Goal: Task Accomplishment & Management: Manage account settings

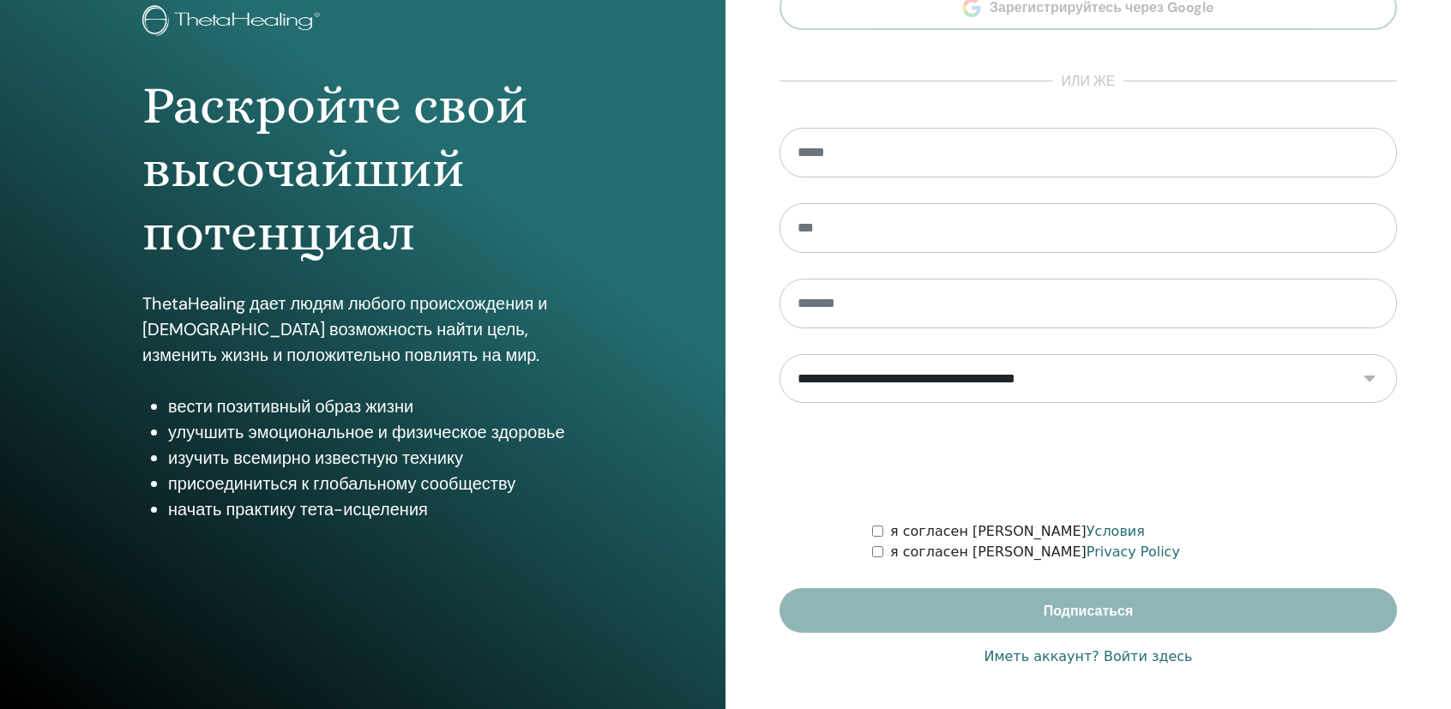
click at [1047, 655] on link "Иметь аккаунт? Войти здесь" at bounding box center [1088, 657] width 208 height 21
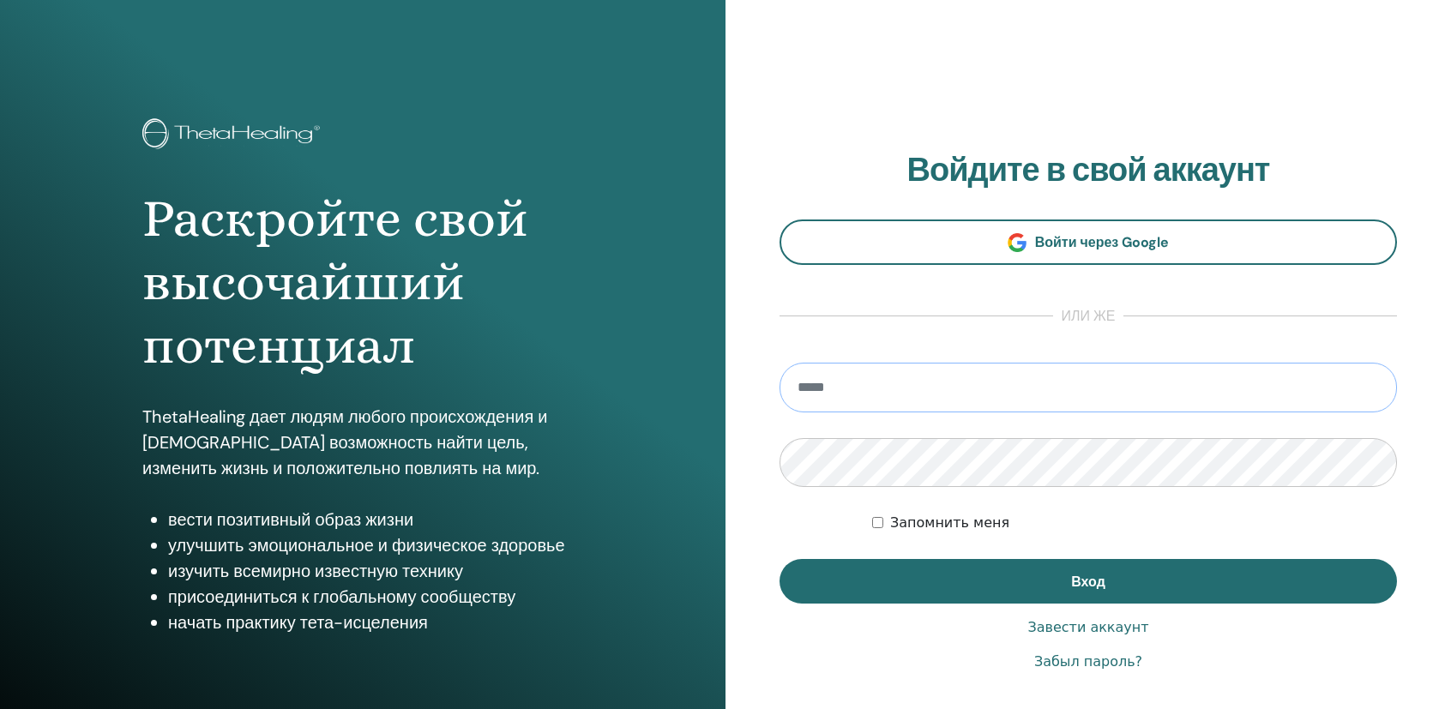
click at [856, 395] on input "email" at bounding box center [1089, 388] width 618 height 50
click at [846, 385] on input "email" at bounding box center [1089, 388] width 618 height 50
type input "**********"
click at [780, 559] on button "Вход" at bounding box center [1089, 581] width 618 height 45
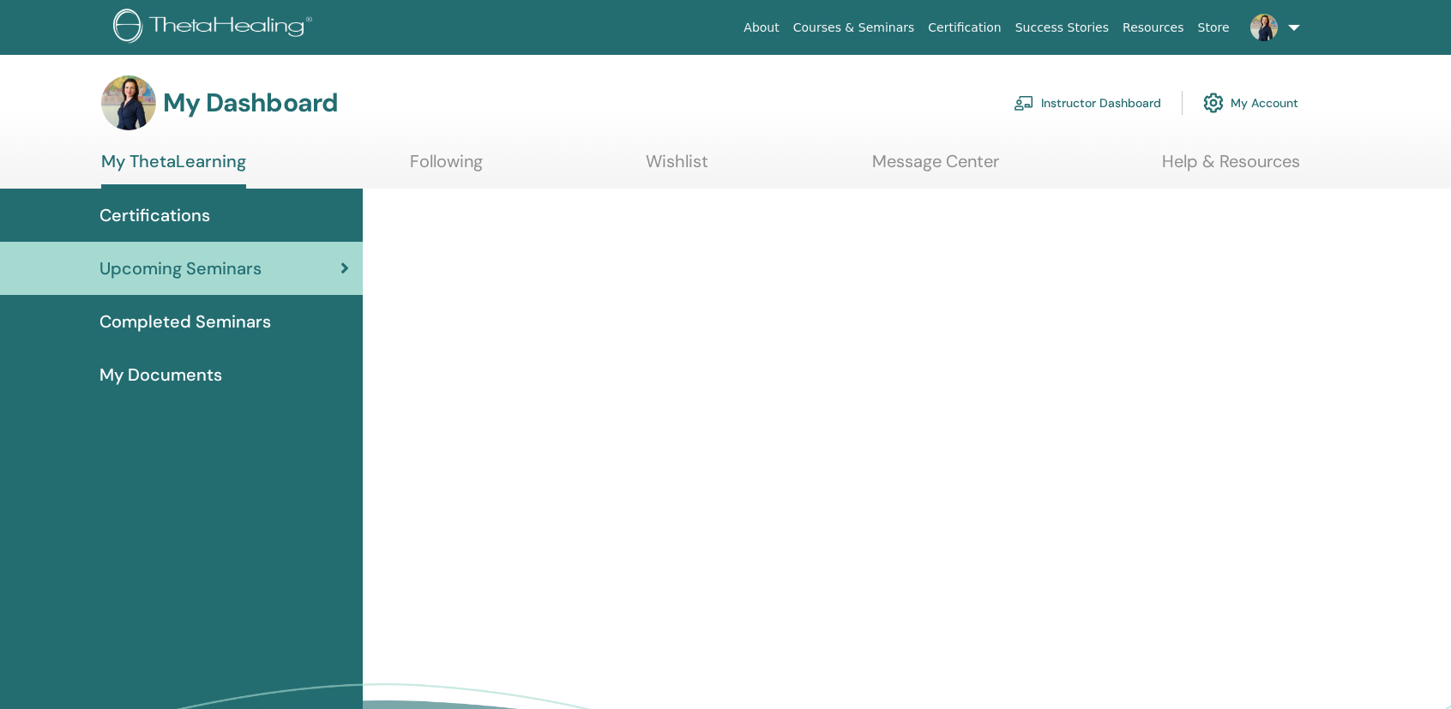
click at [1067, 99] on link "Instructor Dashboard" at bounding box center [1088, 103] width 148 height 38
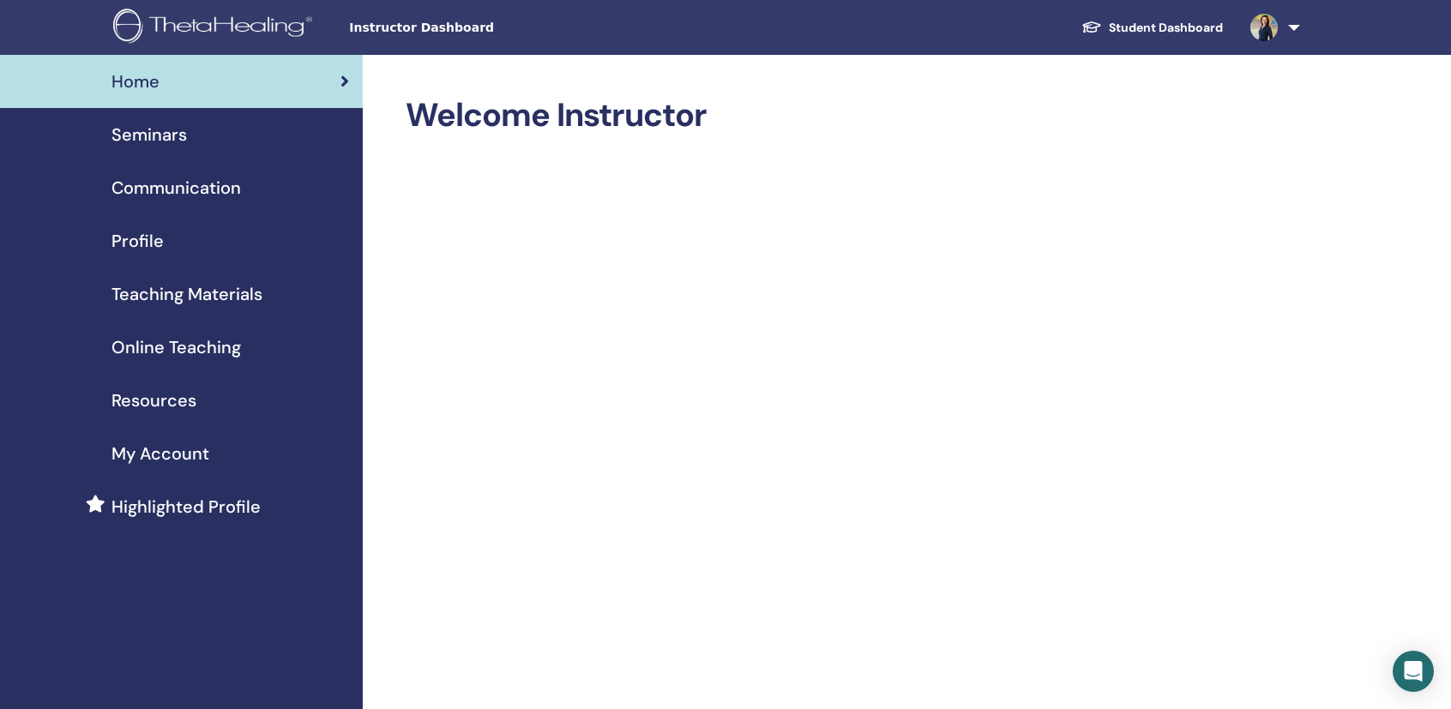
click at [137, 128] on span "Seminars" at bounding box center [149, 135] width 75 height 26
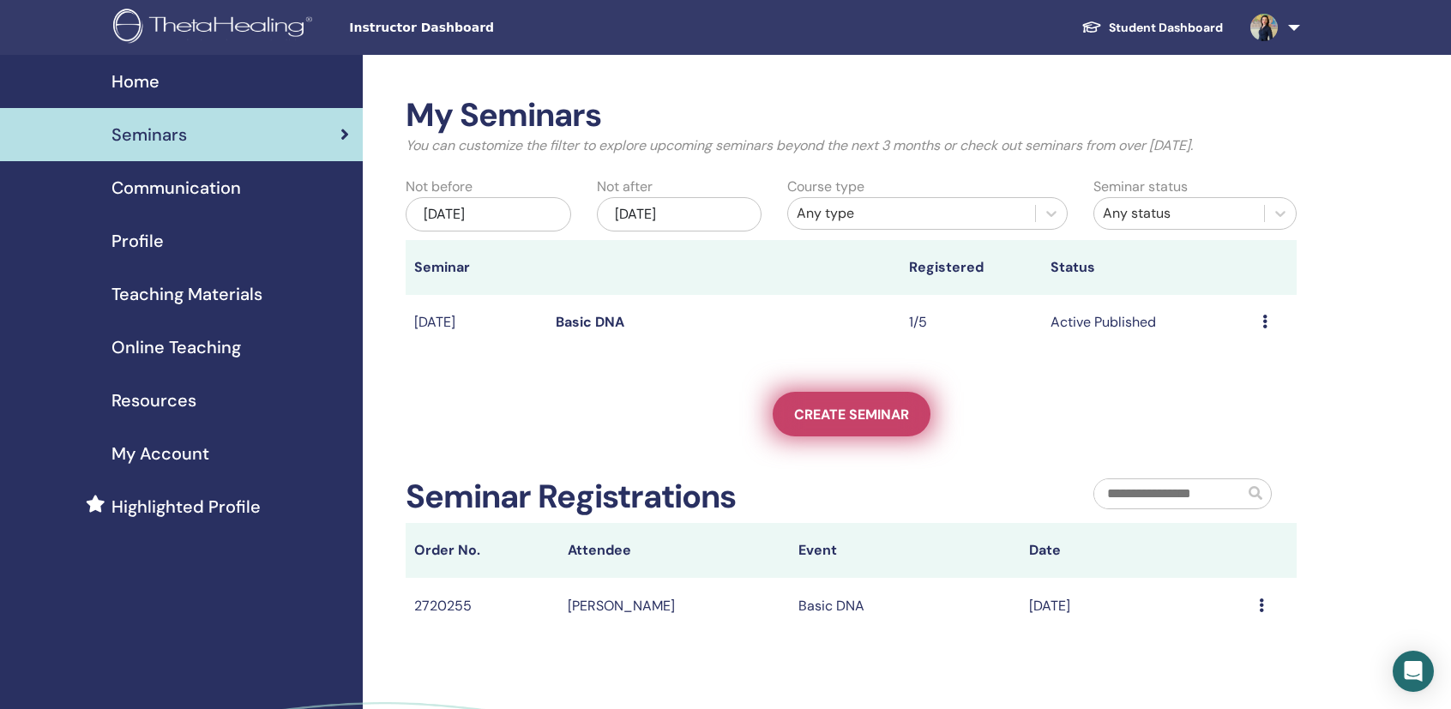
click at [865, 425] on link "Create seminar" at bounding box center [852, 414] width 158 height 45
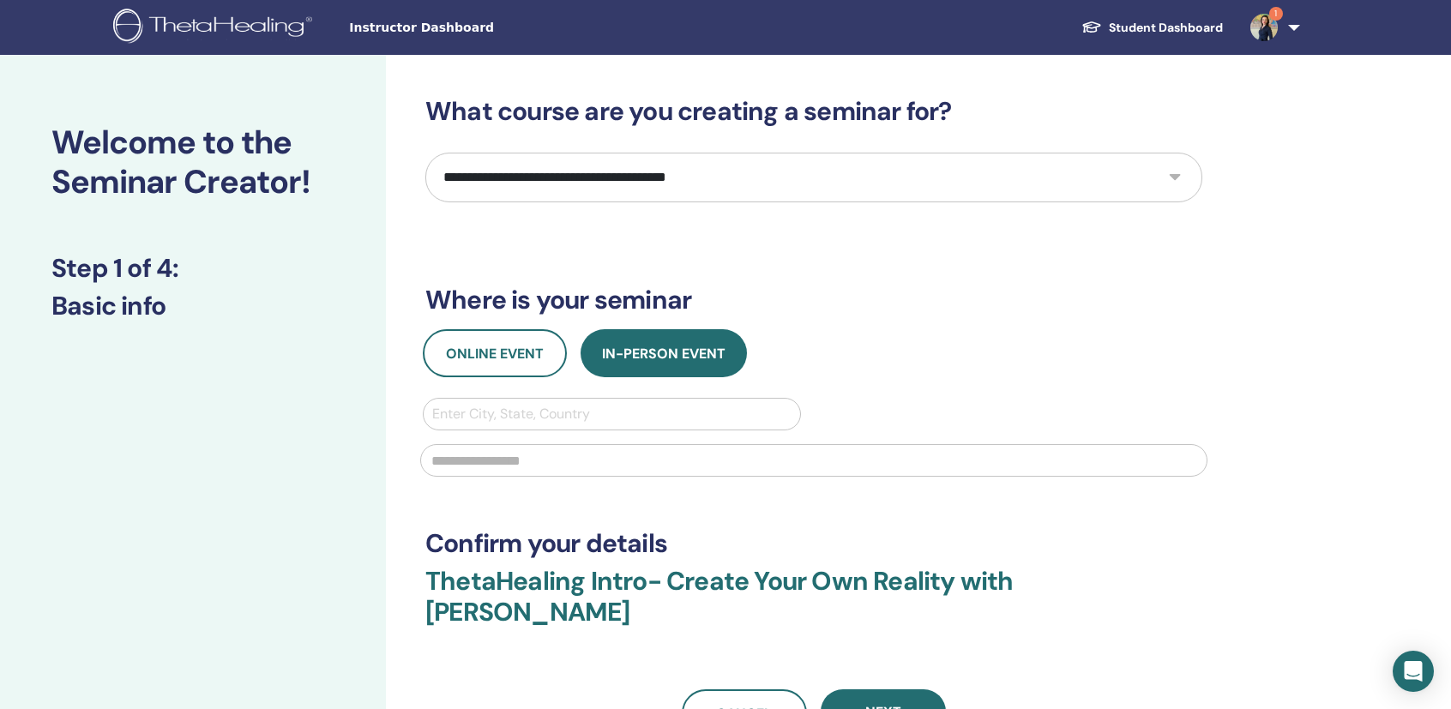
click at [683, 181] on select "**********" at bounding box center [813, 178] width 777 height 50
select select "**"
click at [425, 153] on select "**********" at bounding box center [813, 178] width 777 height 50
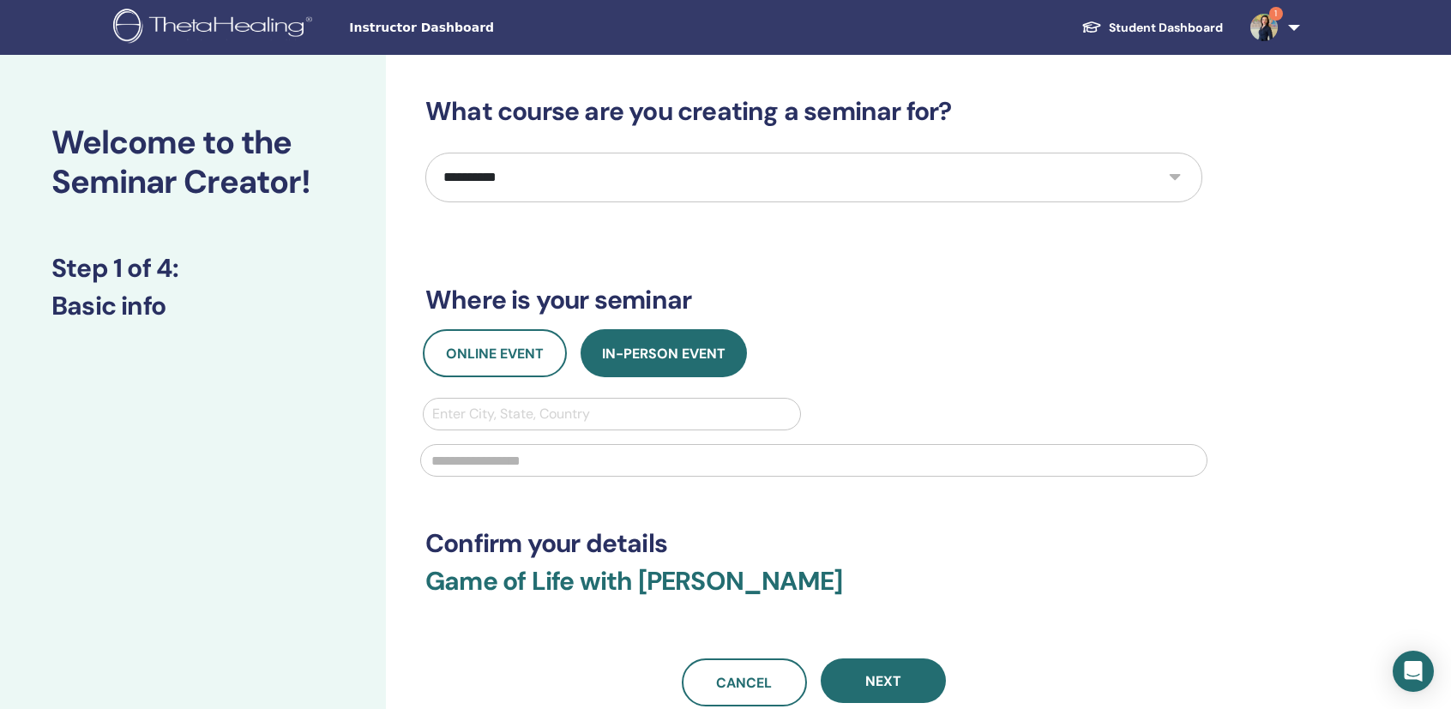
click at [556, 415] on div at bounding box center [611, 414] width 359 height 24
type input "*"
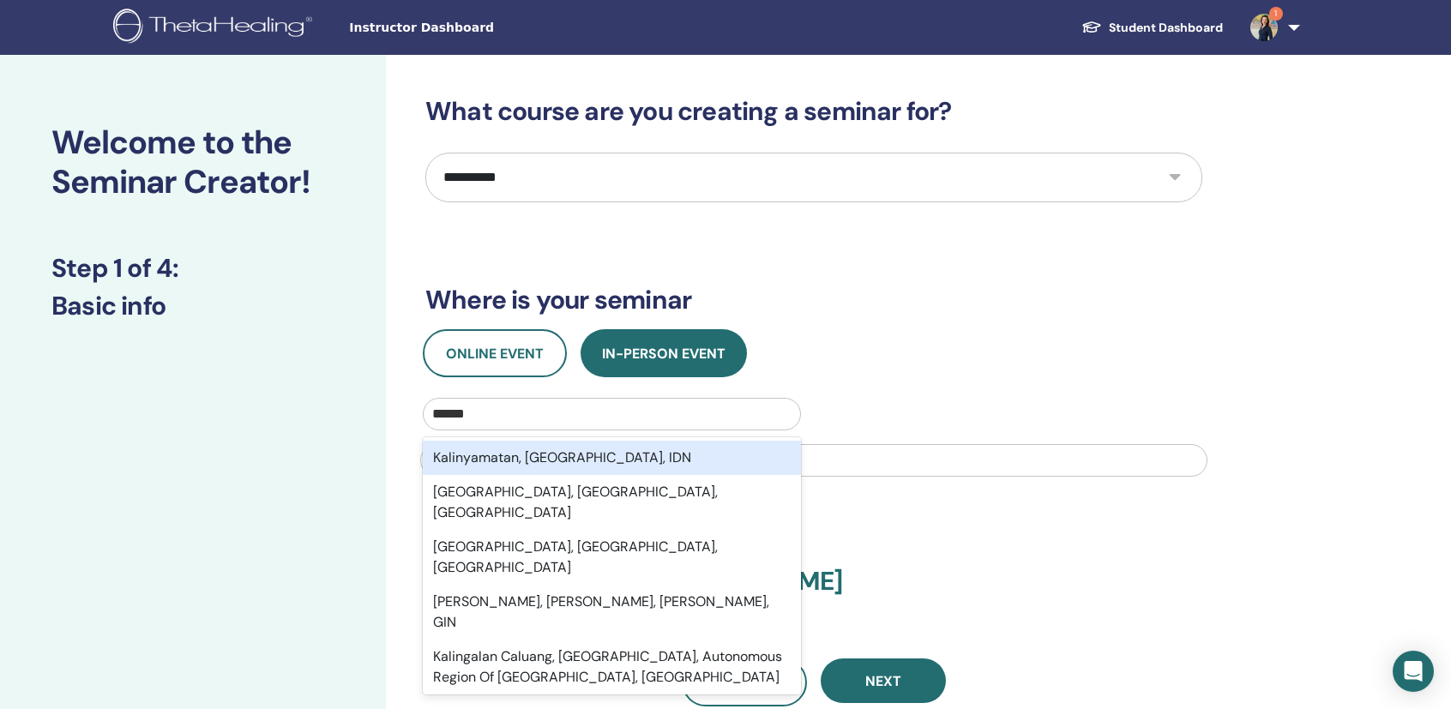
type input "*******"
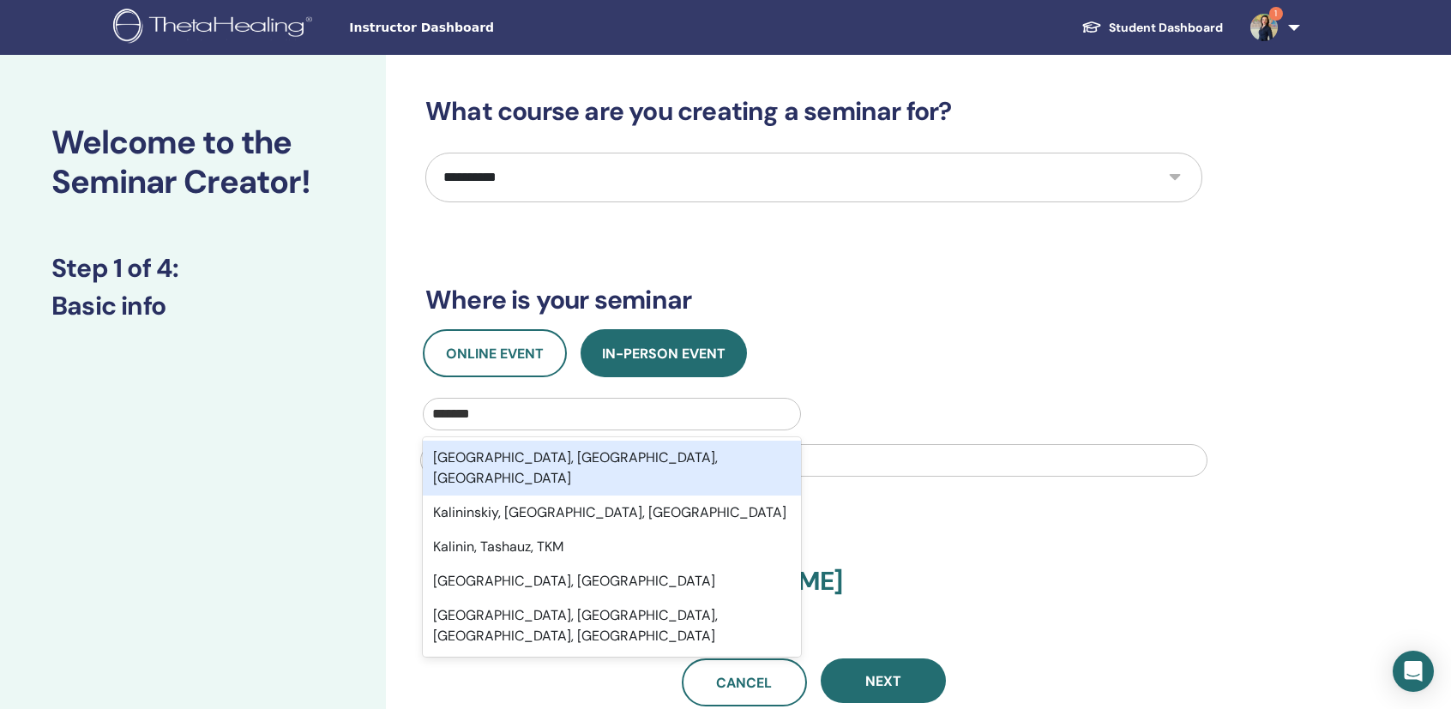
click at [602, 450] on div "Kaliningrad, Kaliningrad Oblast, RUS" at bounding box center [612, 468] width 378 height 55
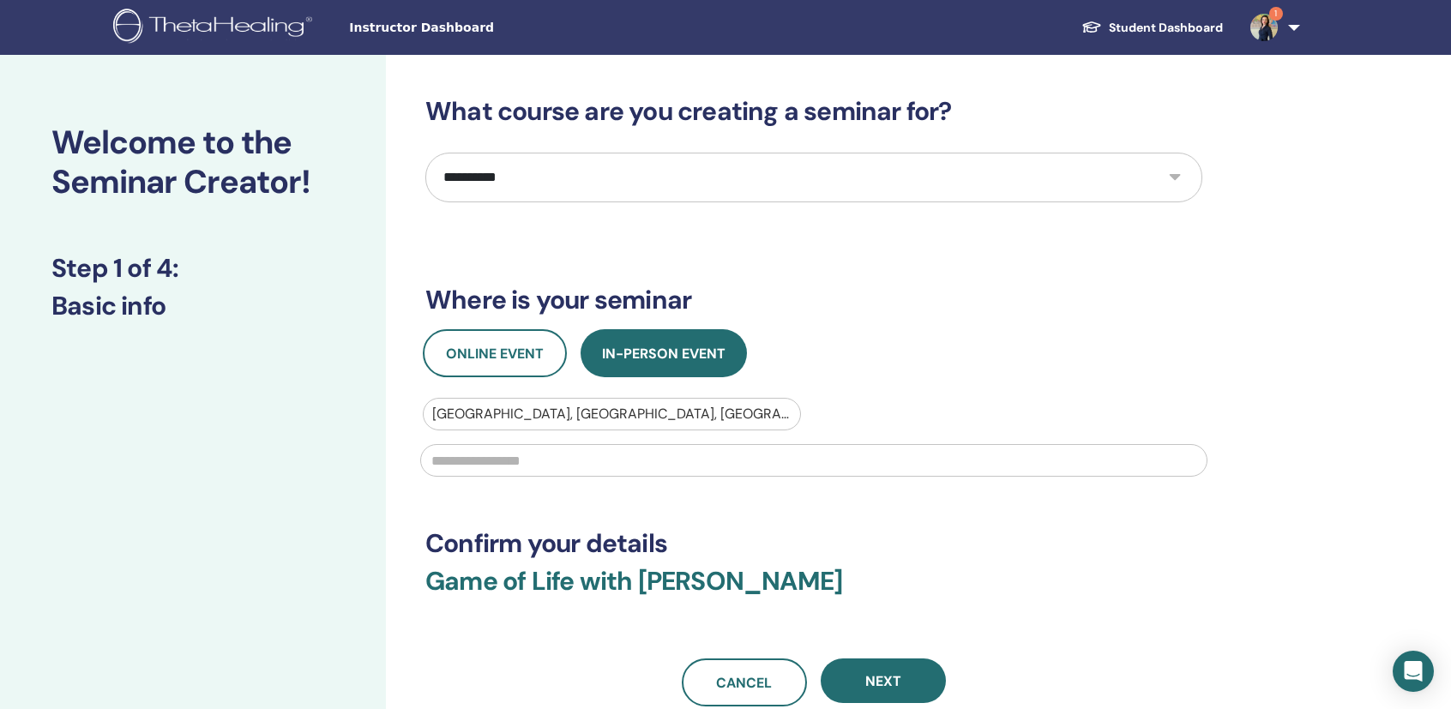
scroll to position [172, 0]
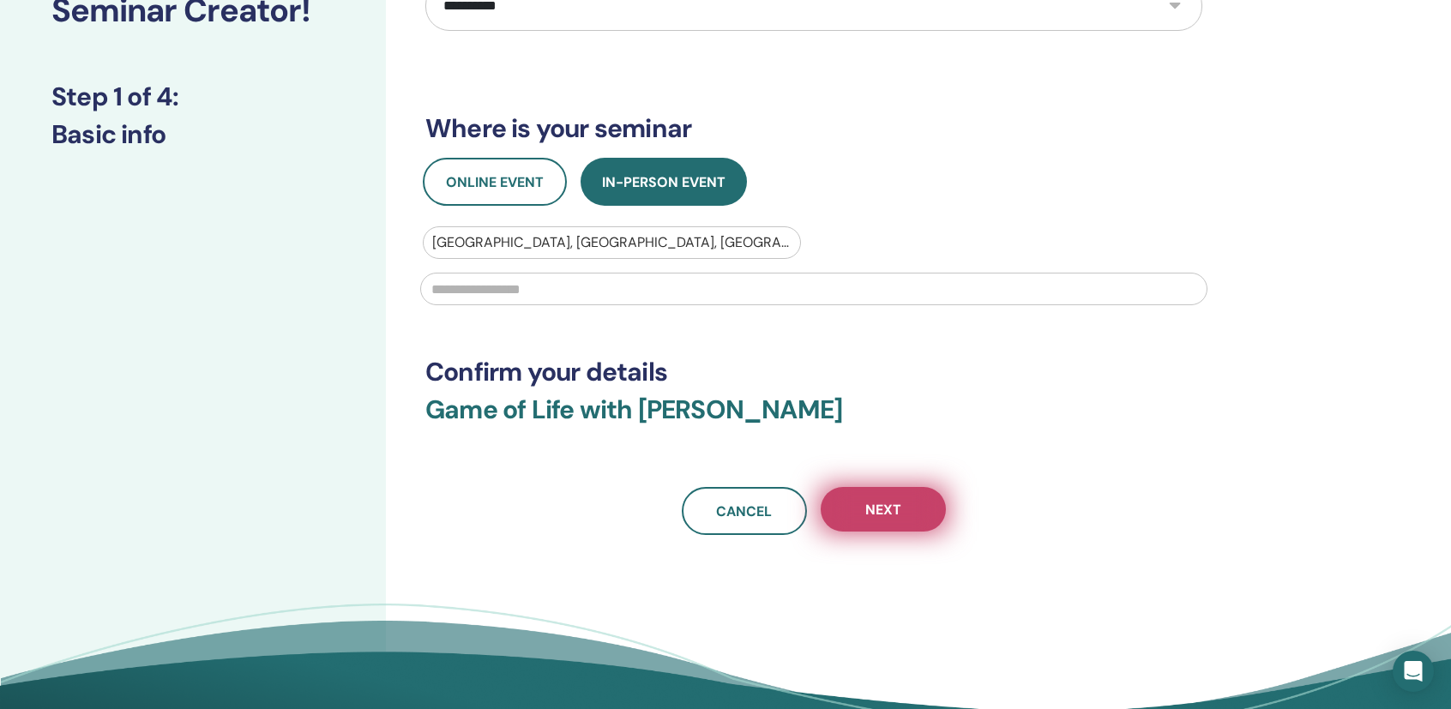
click at [917, 521] on button "Next" at bounding box center [883, 509] width 125 height 45
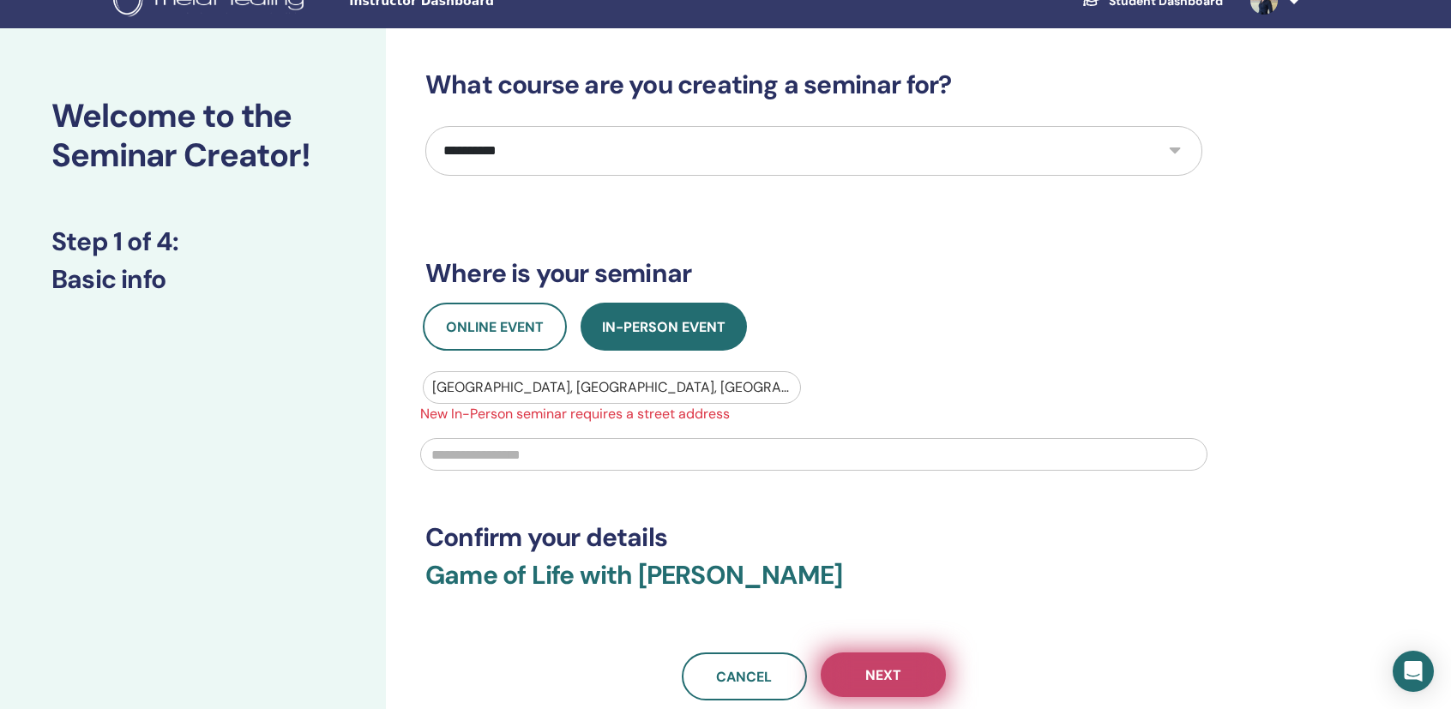
scroll to position [0, 0]
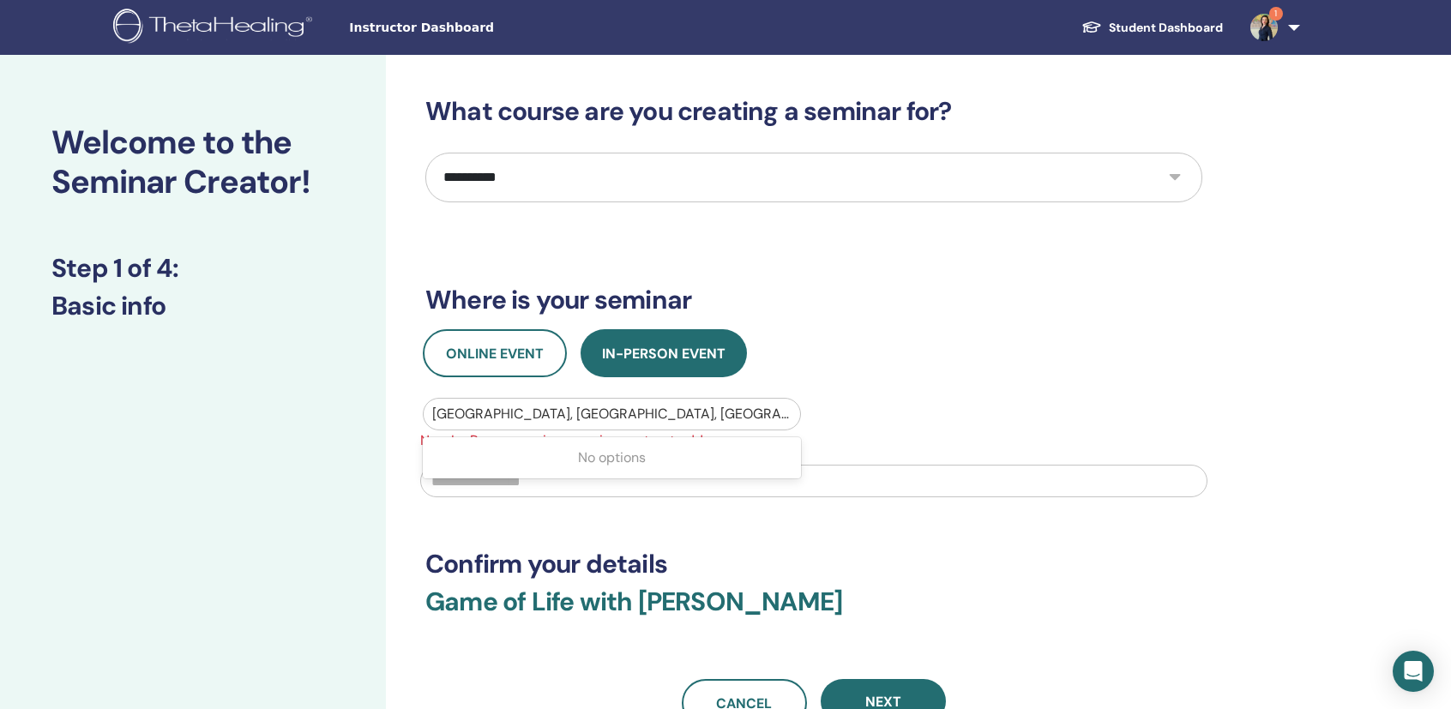
click at [700, 411] on div at bounding box center [611, 414] width 359 height 24
click at [703, 421] on div at bounding box center [611, 414] width 359 height 24
click at [698, 415] on div at bounding box center [611, 414] width 359 height 24
click at [719, 418] on div at bounding box center [611, 414] width 359 height 24
drag, startPoint x: 719, startPoint y: 418, endPoint x: 662, endPoint y: 415, distance: 56.7
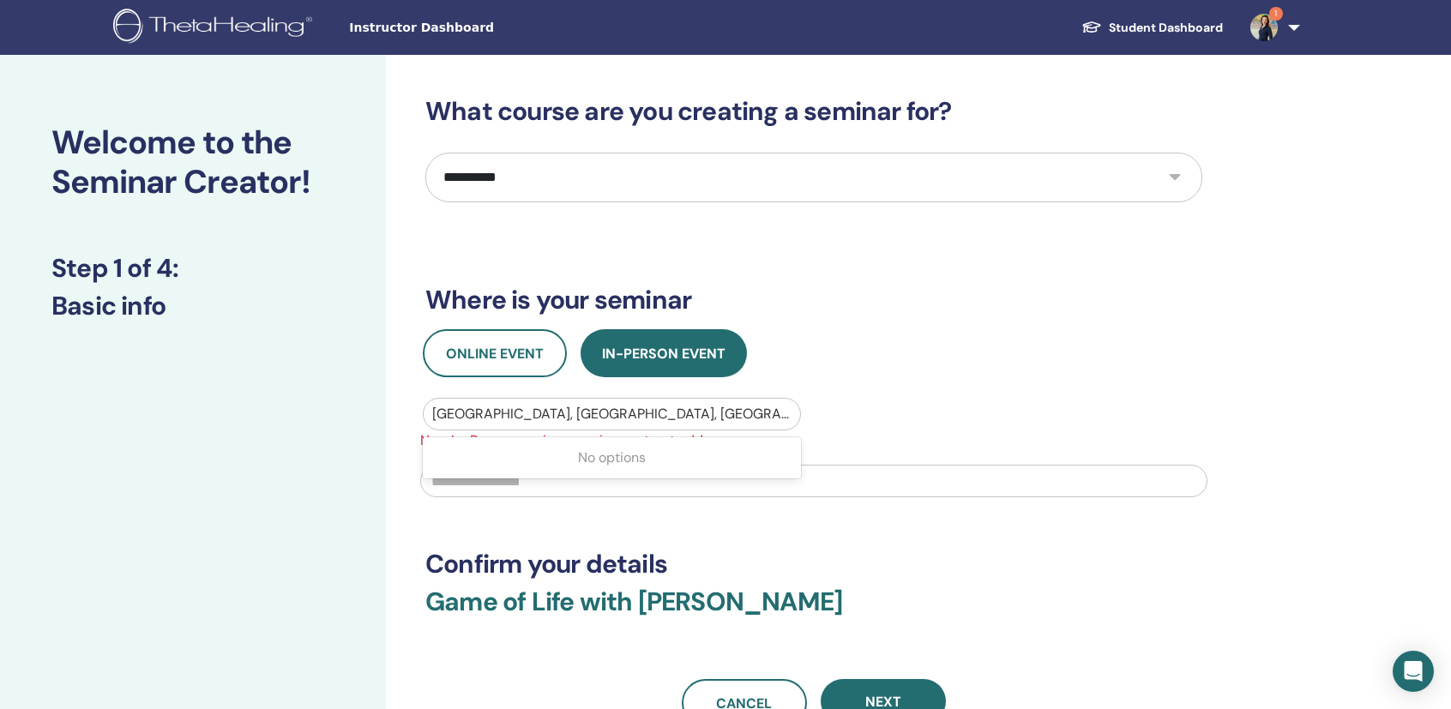
click at [662, 415] on div at bounding box center [611, 414] width 359 height 24
drag, startPoint x: 798, startPoint y: 486, endPoint x: 793, endPoint y: 544, distance: 57.7
click at [798, 487] on input "text" at bounding box center [813, 481] width 787 height 33
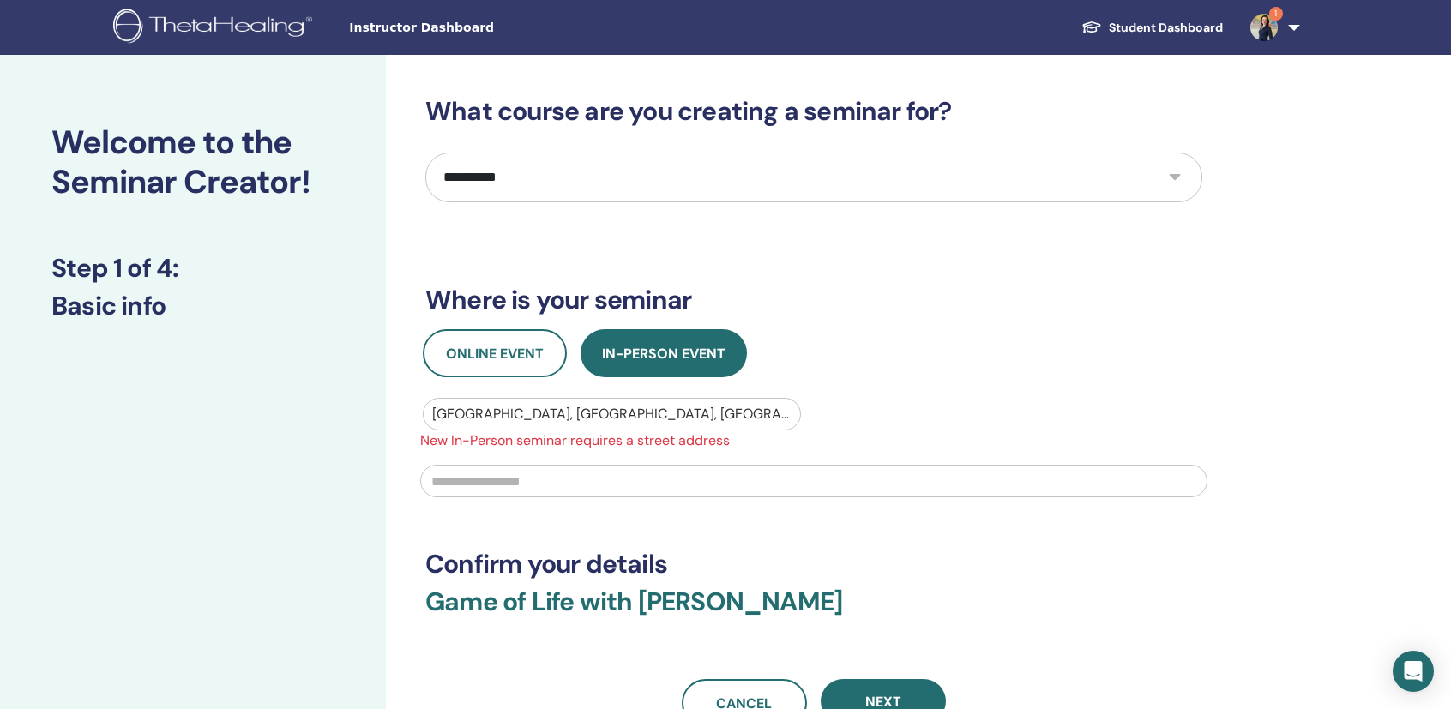
click at [750, 571] on h3 "Confirm your details" at bounding box center [813, 564] width 777 height 31
click at [617, 480] on input "text" at bounding box center [813, 481] width 787 height 33
drag, startPoint x: 748, startPoint y: 446, endPoint x: 403, endPoint y: 427, distance: 345.3
click at [403, 427] on div "**********" at bounding box center [870, 511] width 968 height 913
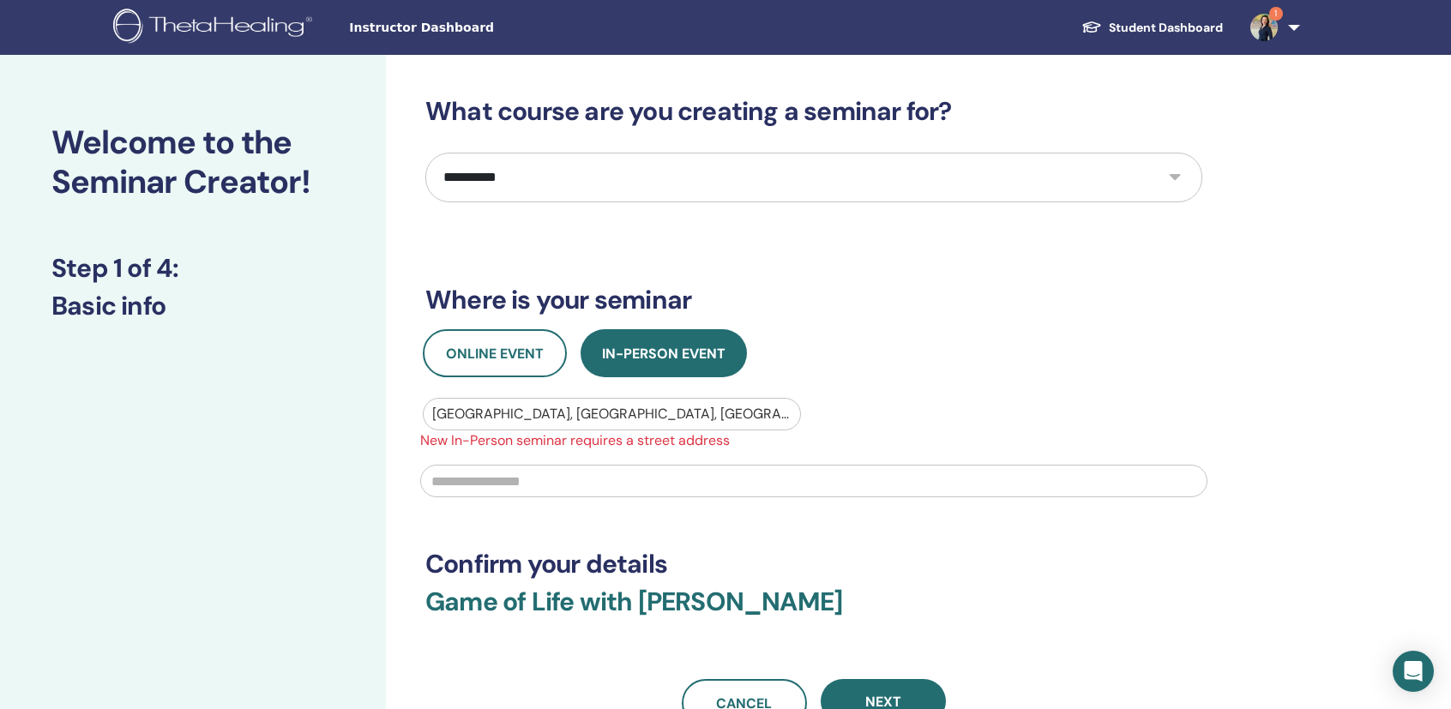
click at [544, 485] on input "text" at bounding box center [813, 481] width 787 height 33
drag, startPoint x: 606, startPoint y: 485, endPoint x: 422, endPoint y: 480, distance: 184.5
click at [422, 480] on input "**********" at bounding box center [813, 481] width 787 height 33
type input "**********"
drag, startPoint x: 710, startPoint y: 521, endPoint x: 732, endPoint y: 539, distance: 28.1
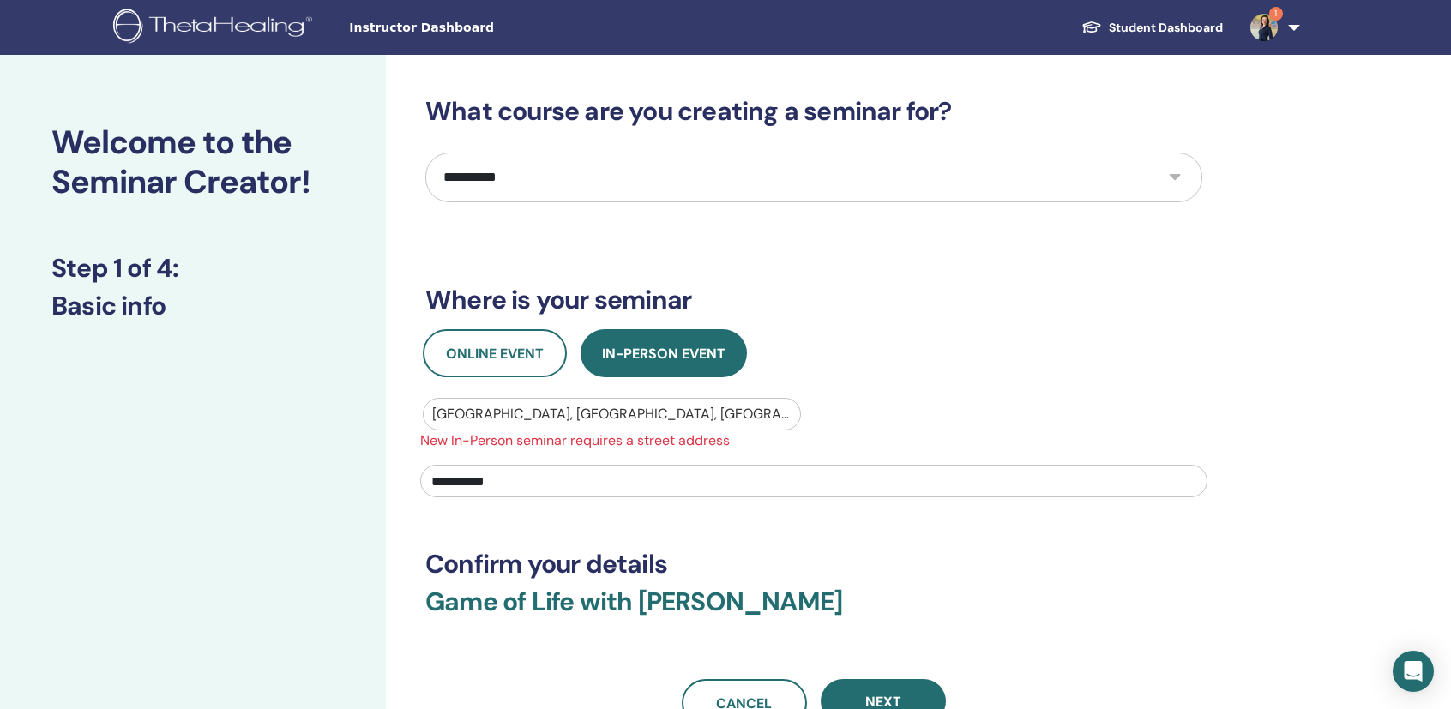
click at [710, 521] on div "**********" at bounding box center [813, 411] width 777 height 631
click at [866, 702] on span "Next" at bounding box center [883, 702] width 36 height 18
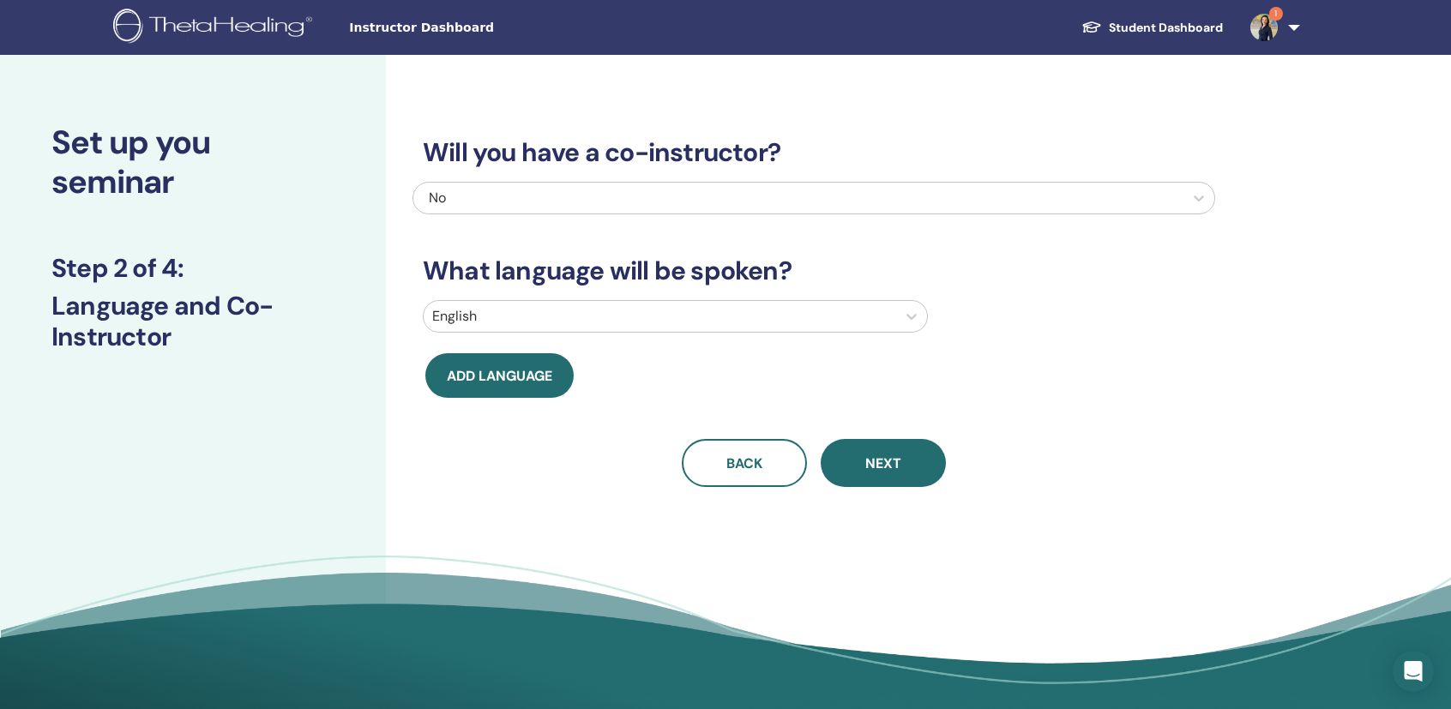
click at [580, 329] on div "English" at bounding box center [660, 316] width 473 height 31
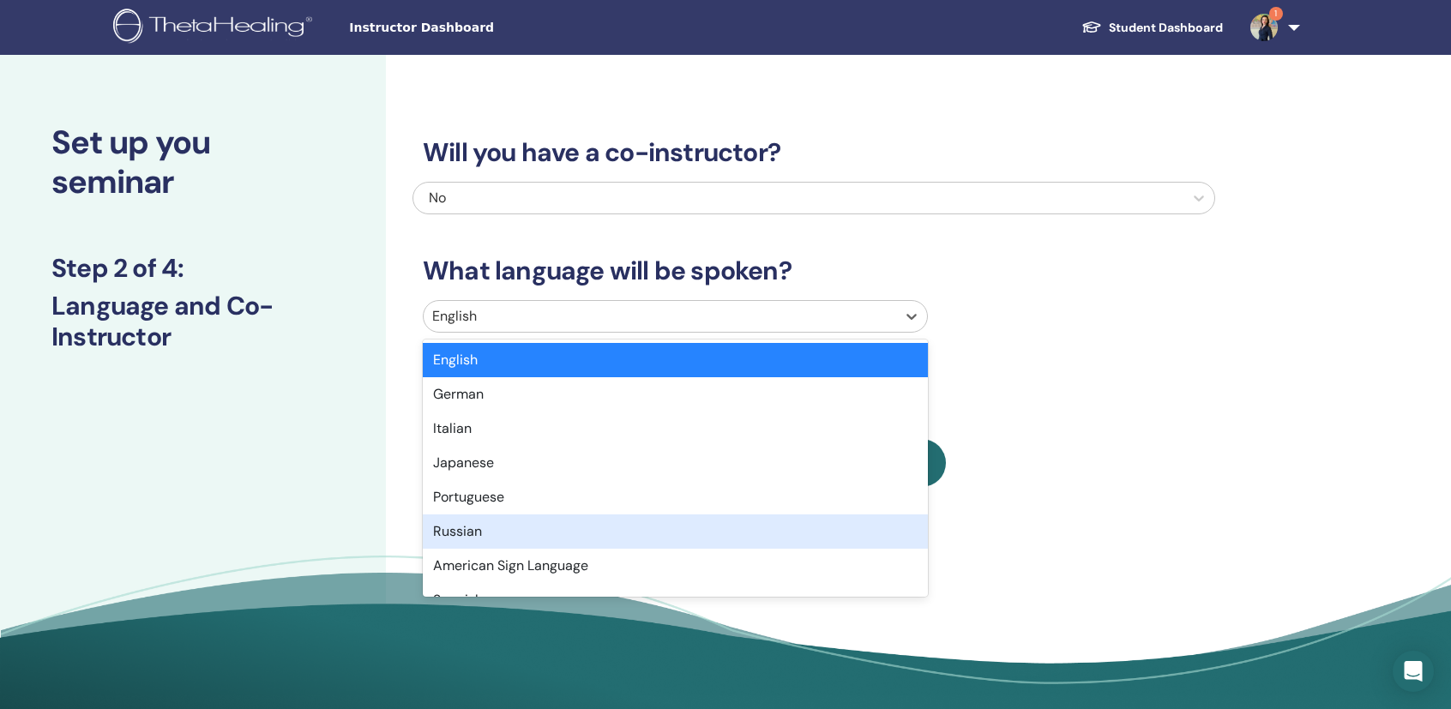
click at [587, 546] on div "Russian" at bounding box center [675, 532] width 505 height 34
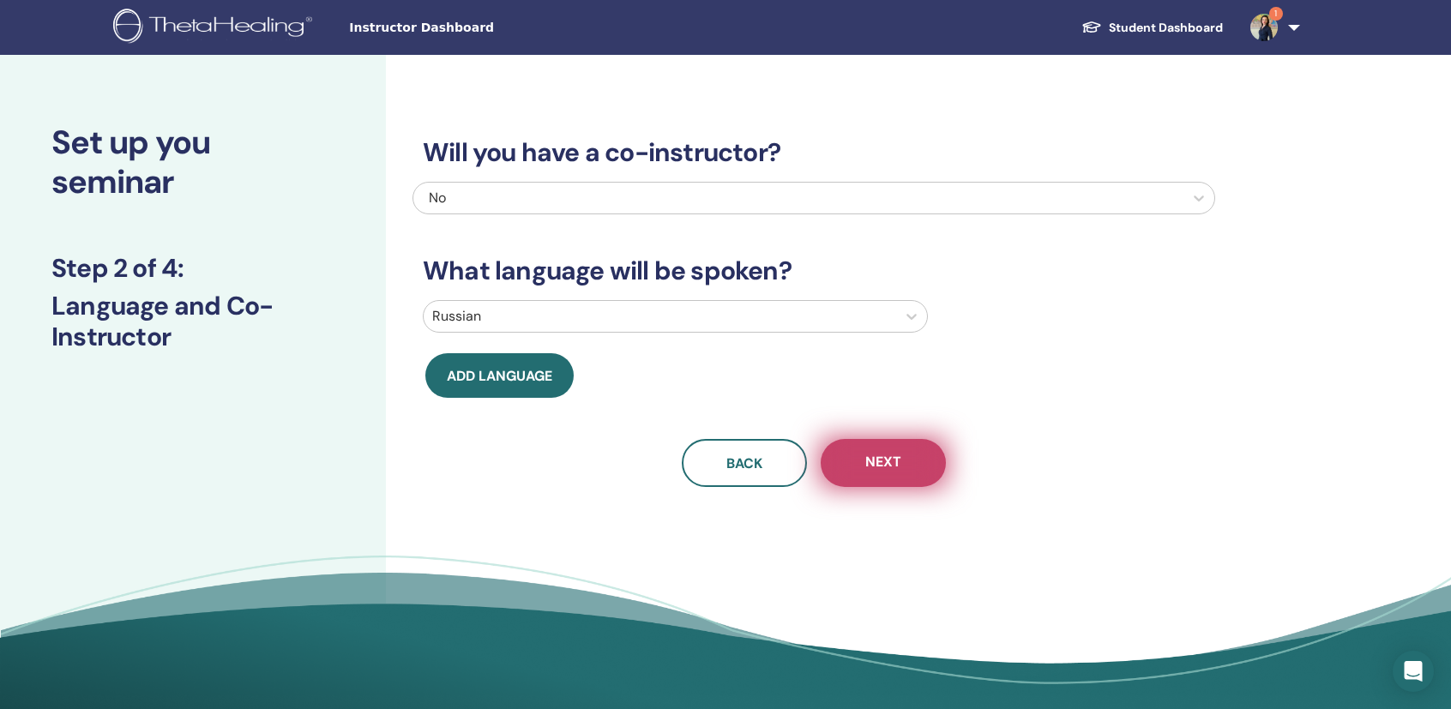
click at [902, 467] on button "Next" at bounding box center [883, 463] width 125 height 48
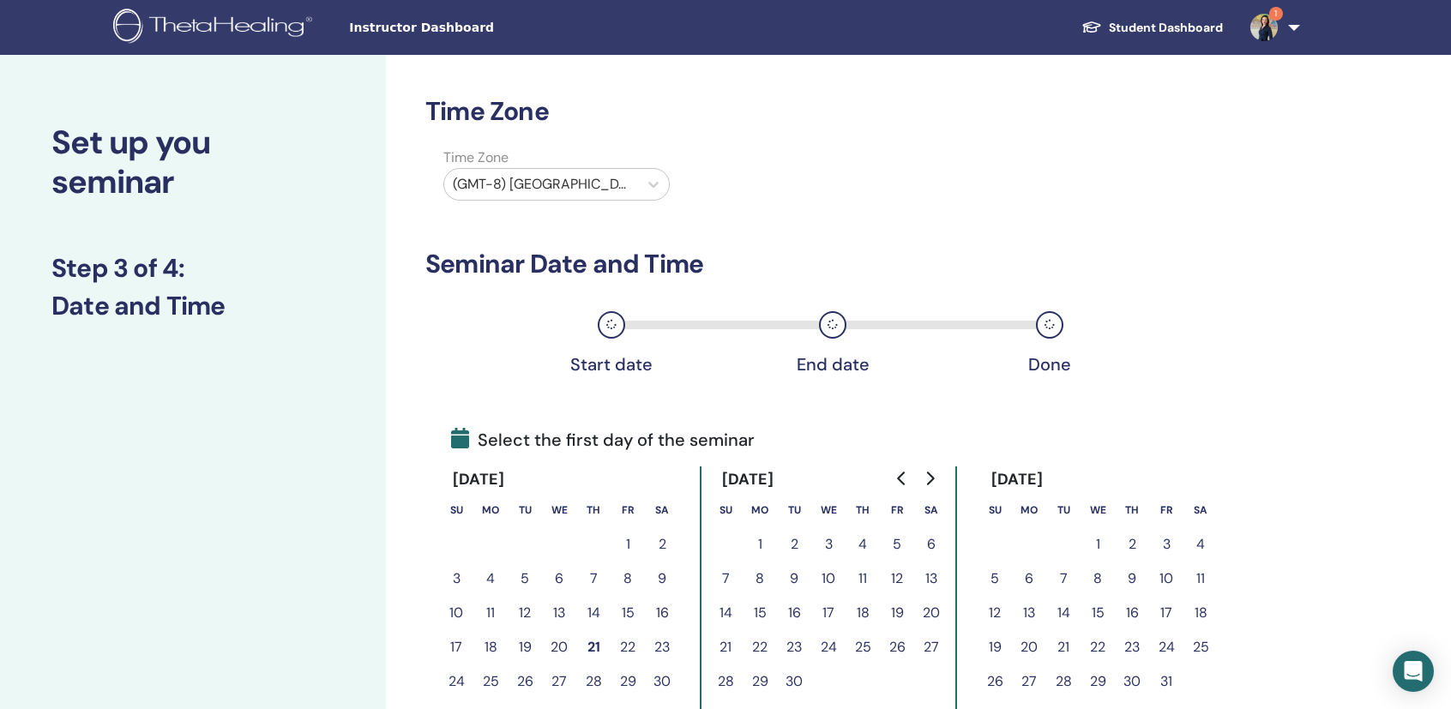
click at [598, 182] on div at bounding box center [541, 184] width 177 height 24
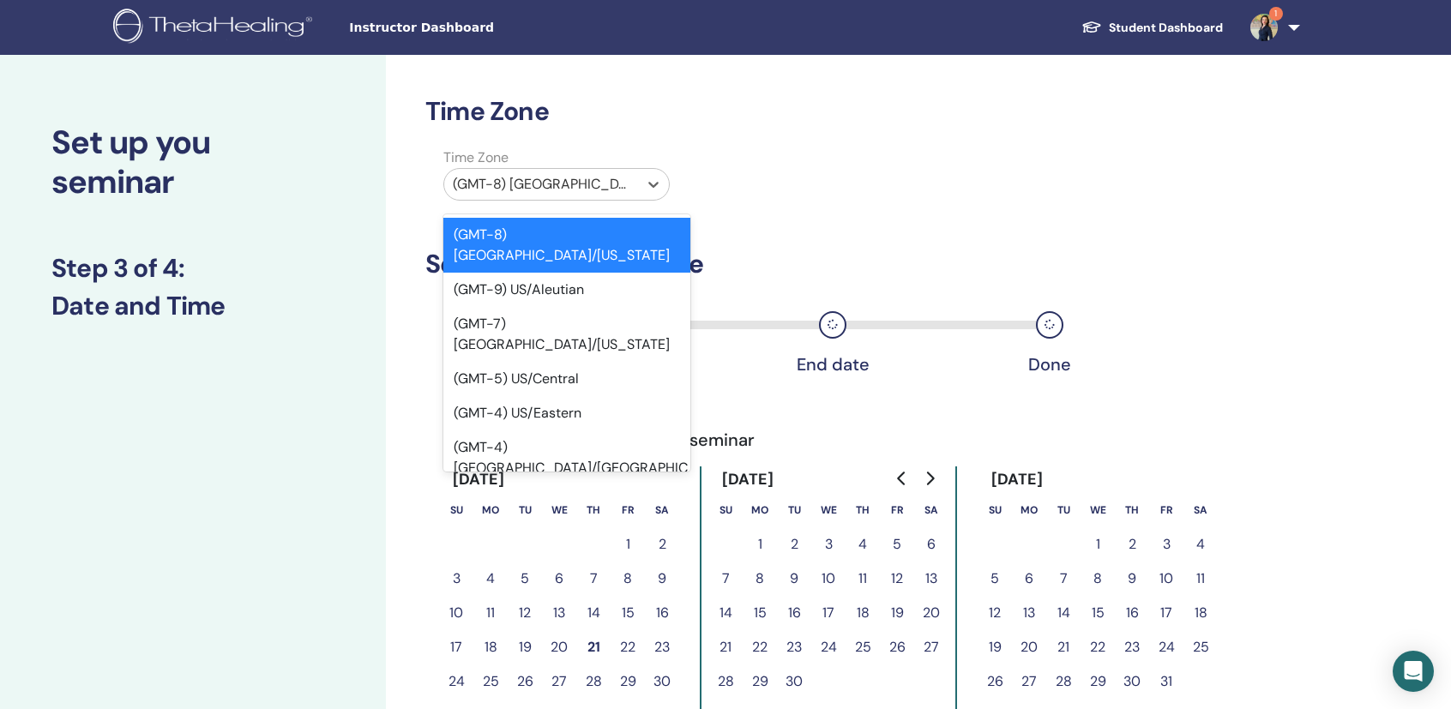
click at [587, 184] on div at bounding box center [541, 184] width 177 height 24
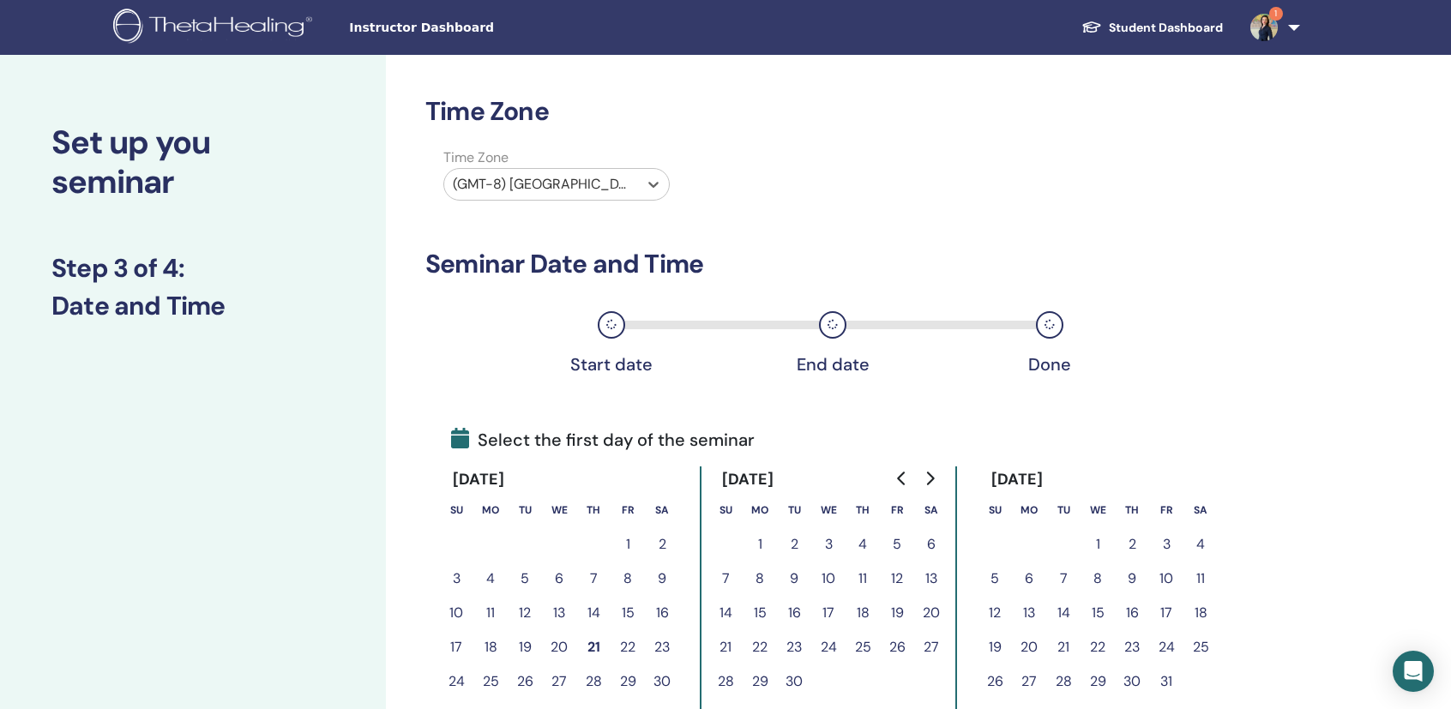
click at [587, 184] on div at bounding box center [541, 184] width 177 height 24
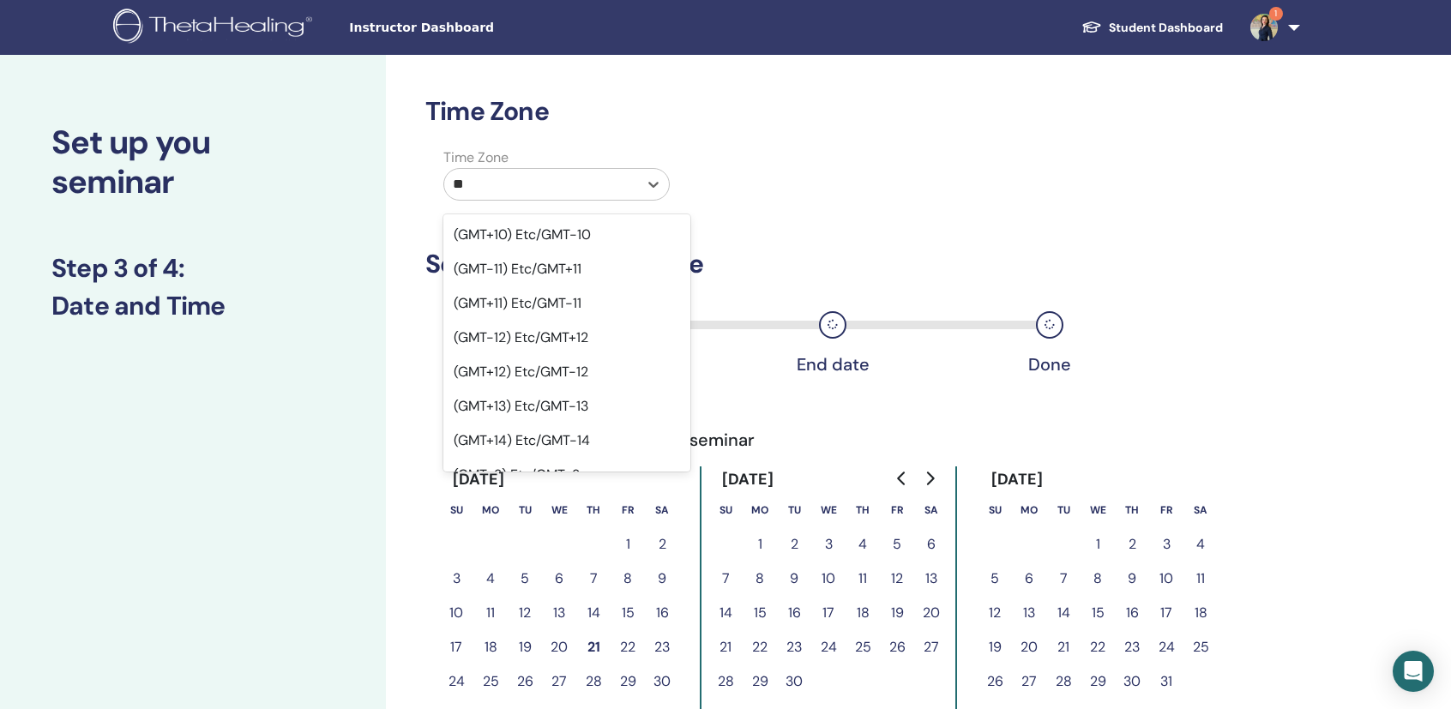
scroll to position [545, 0]
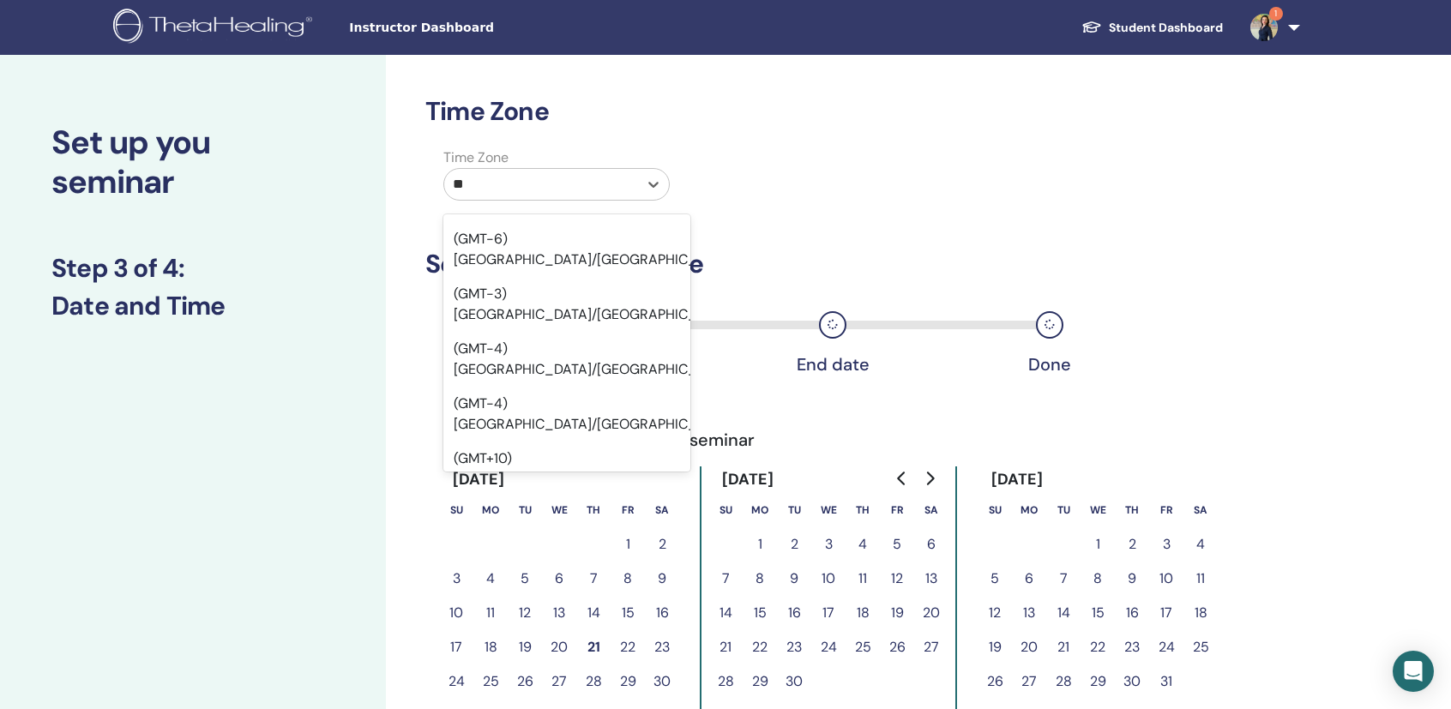
type input "*"
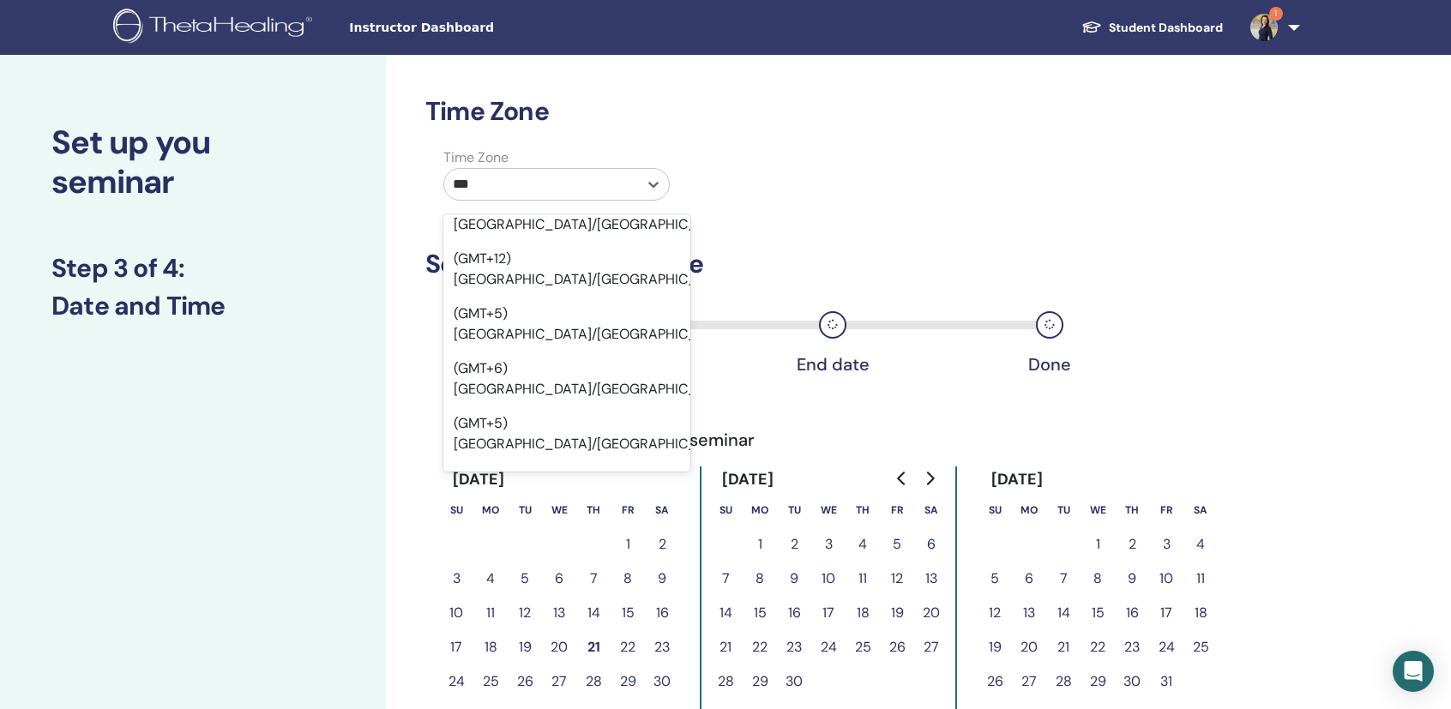
scroll to position [0, 0]
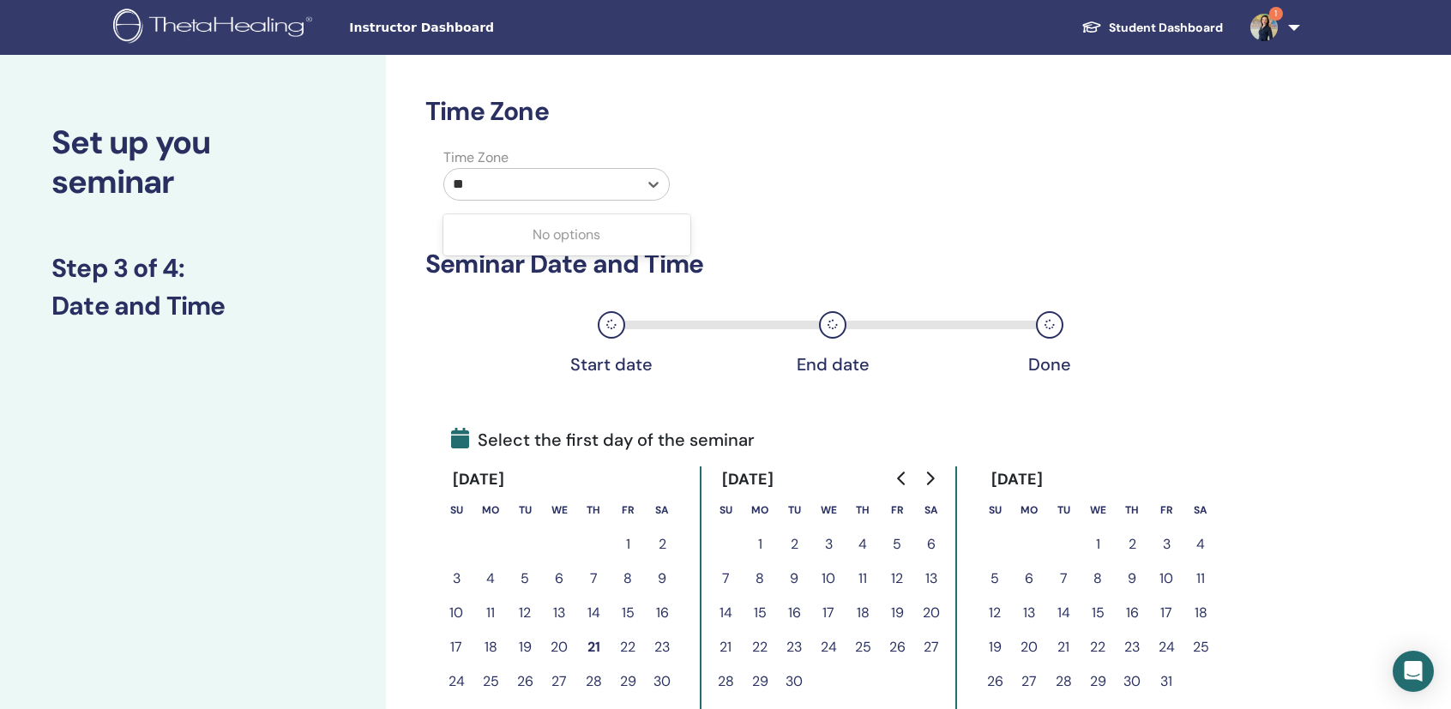
type input "***"
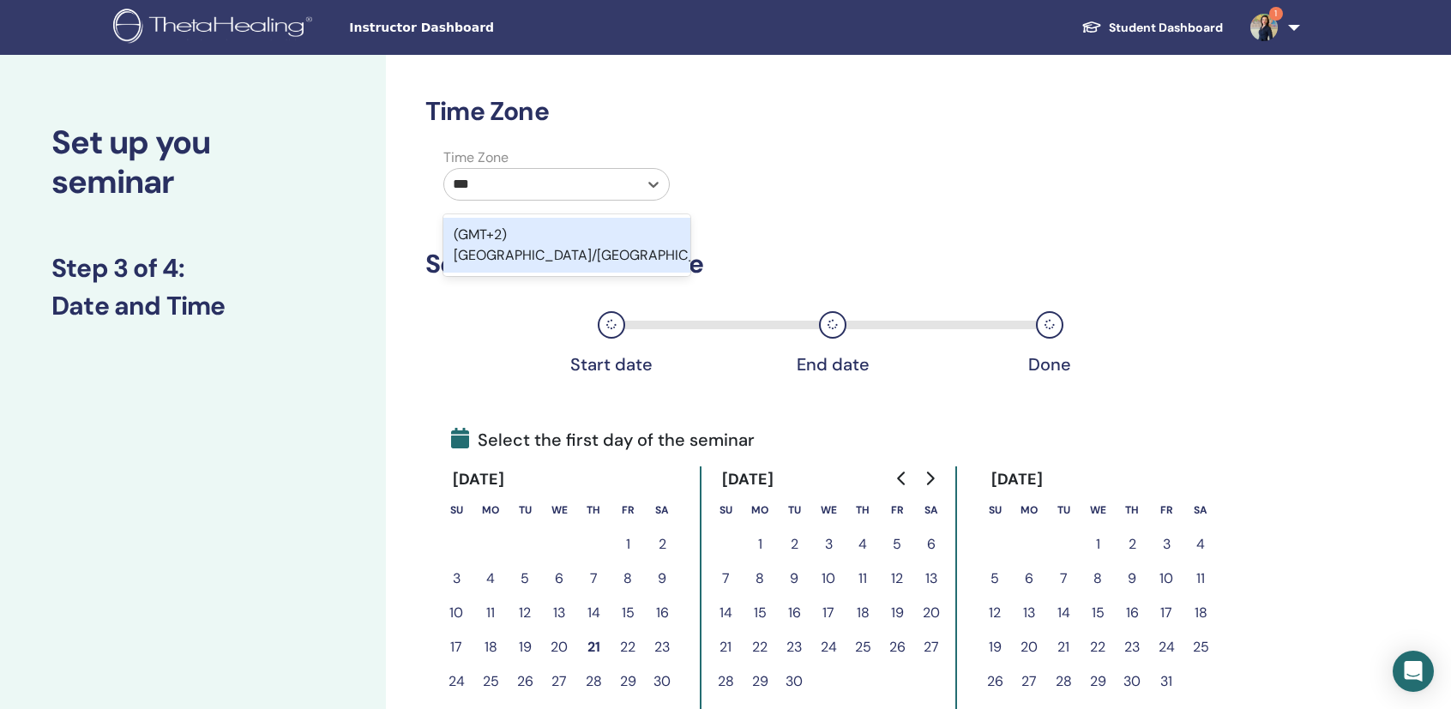
click at [624, 226] on div "(GMT+2) Europe/Kaliningrad" at bounding box center [566, 245] width 247 height 55
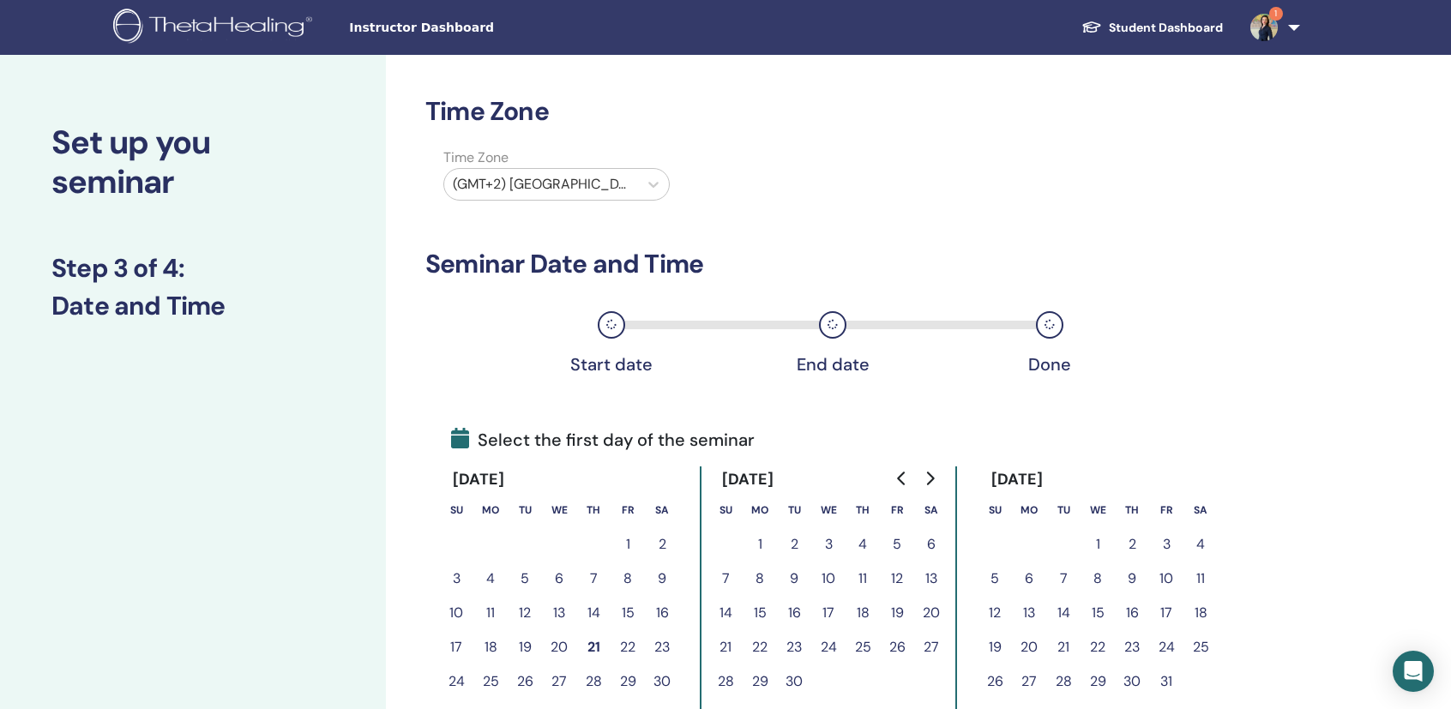
scroll to position [86, 0]
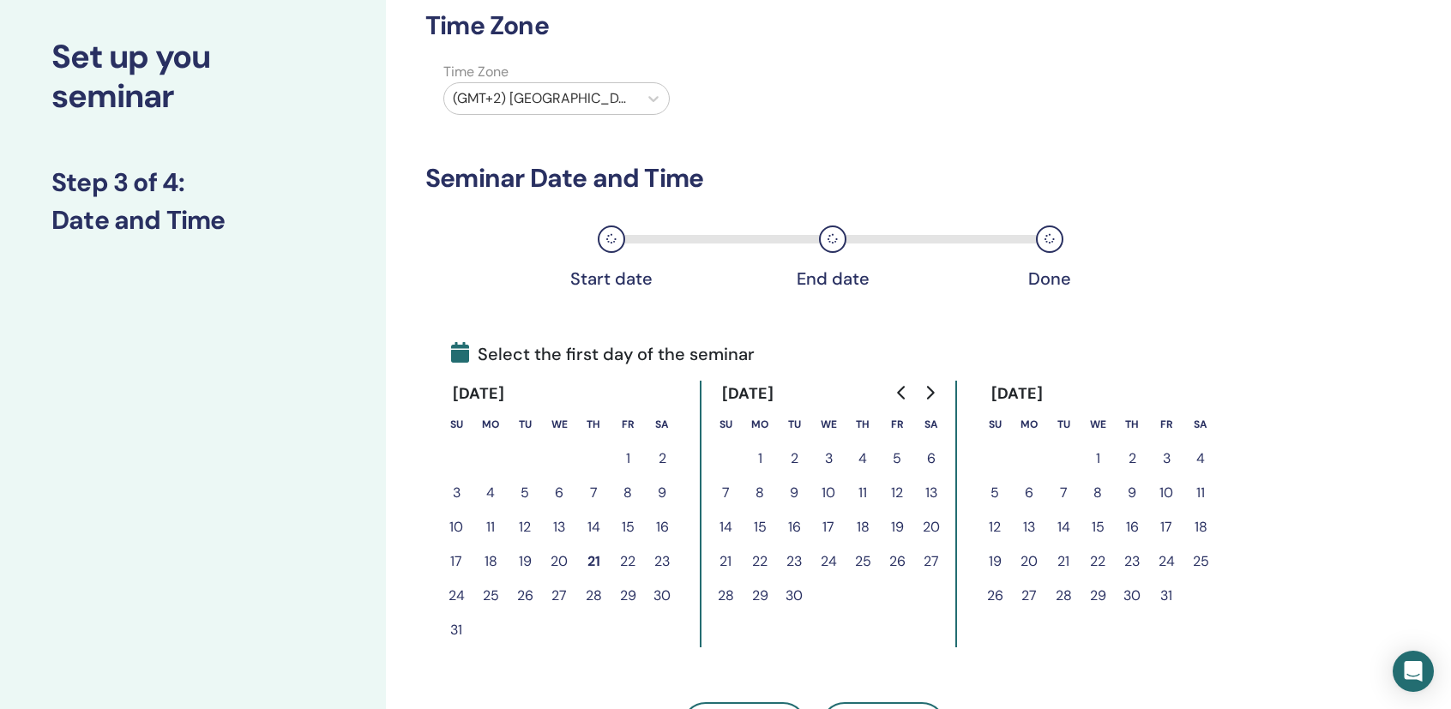
click at [593, 594] on button "28" at bounding box center [593, 596] width 34 height 34
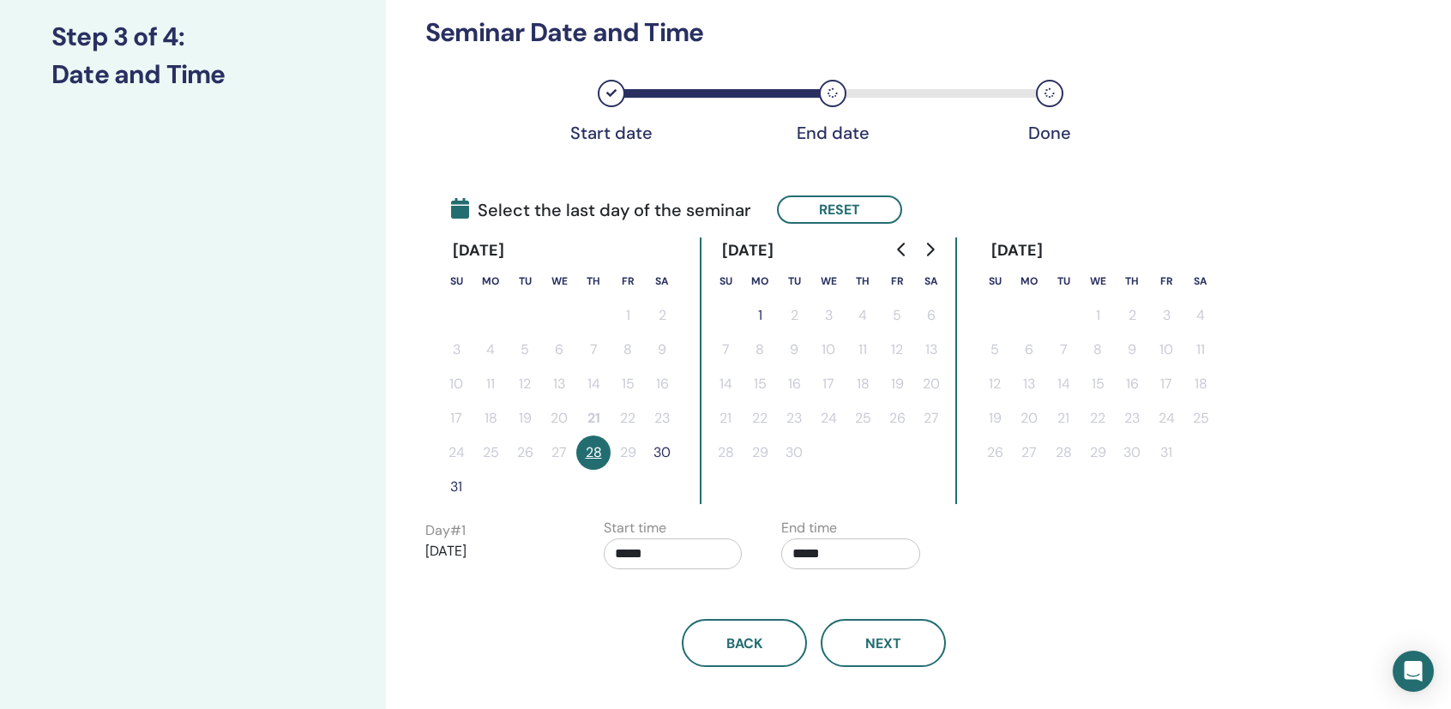
scroll to position [257, 0]
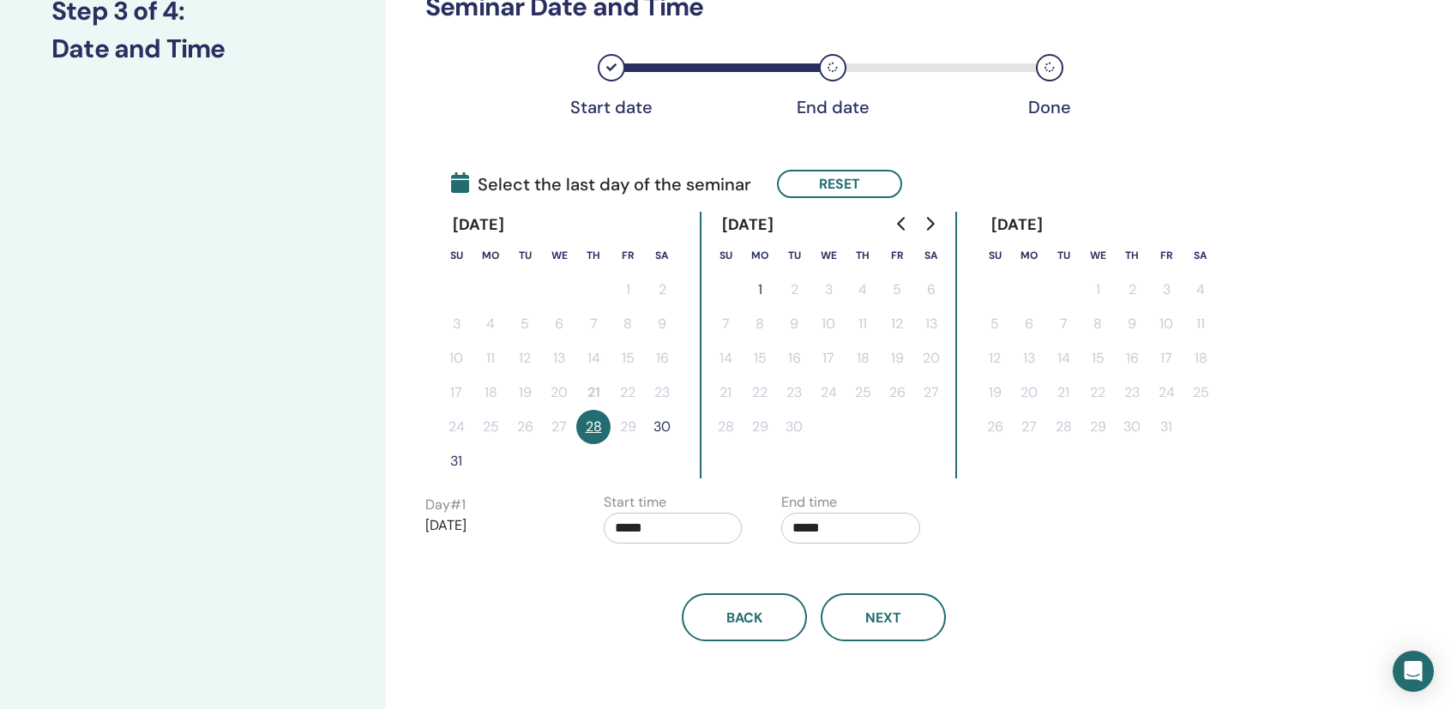
click at [666, 429] on button "30" at bounding box center [662, 427] width 34 height 34
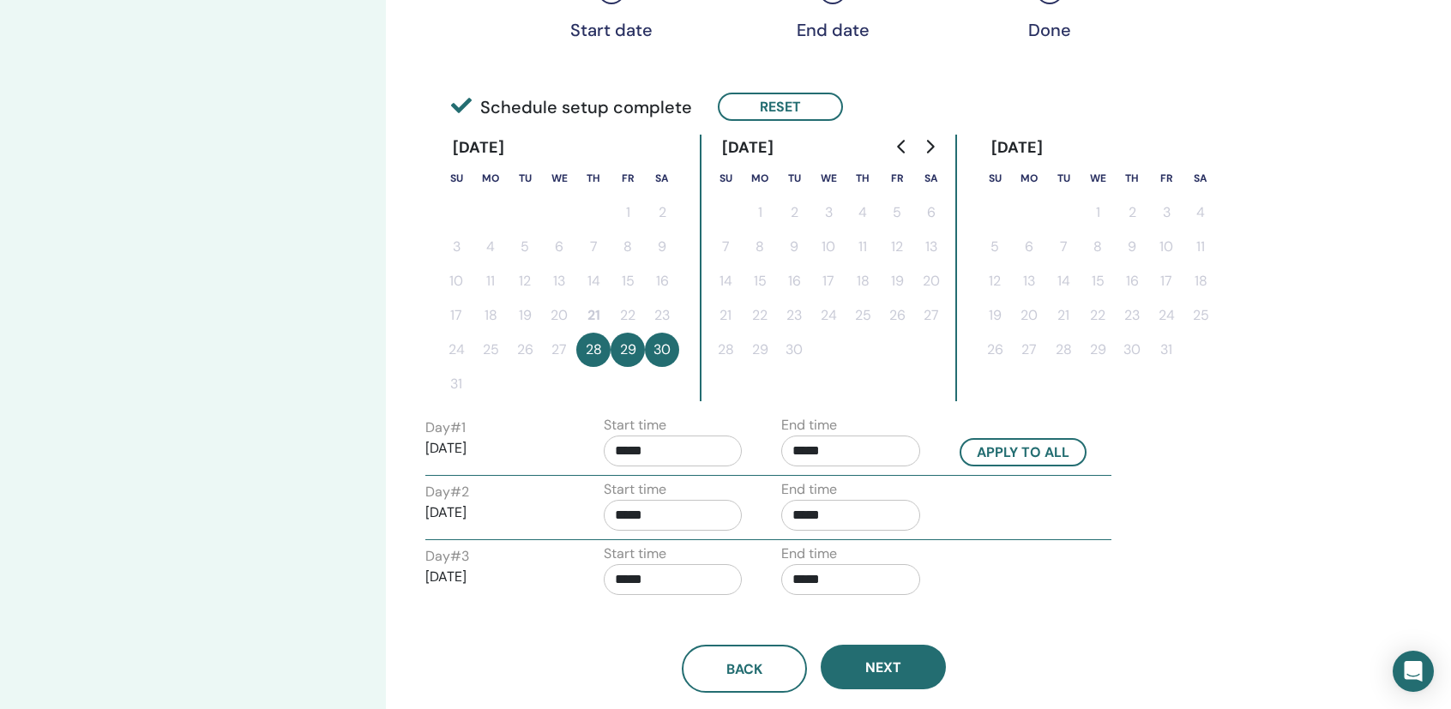
scroll to position [429, 0]
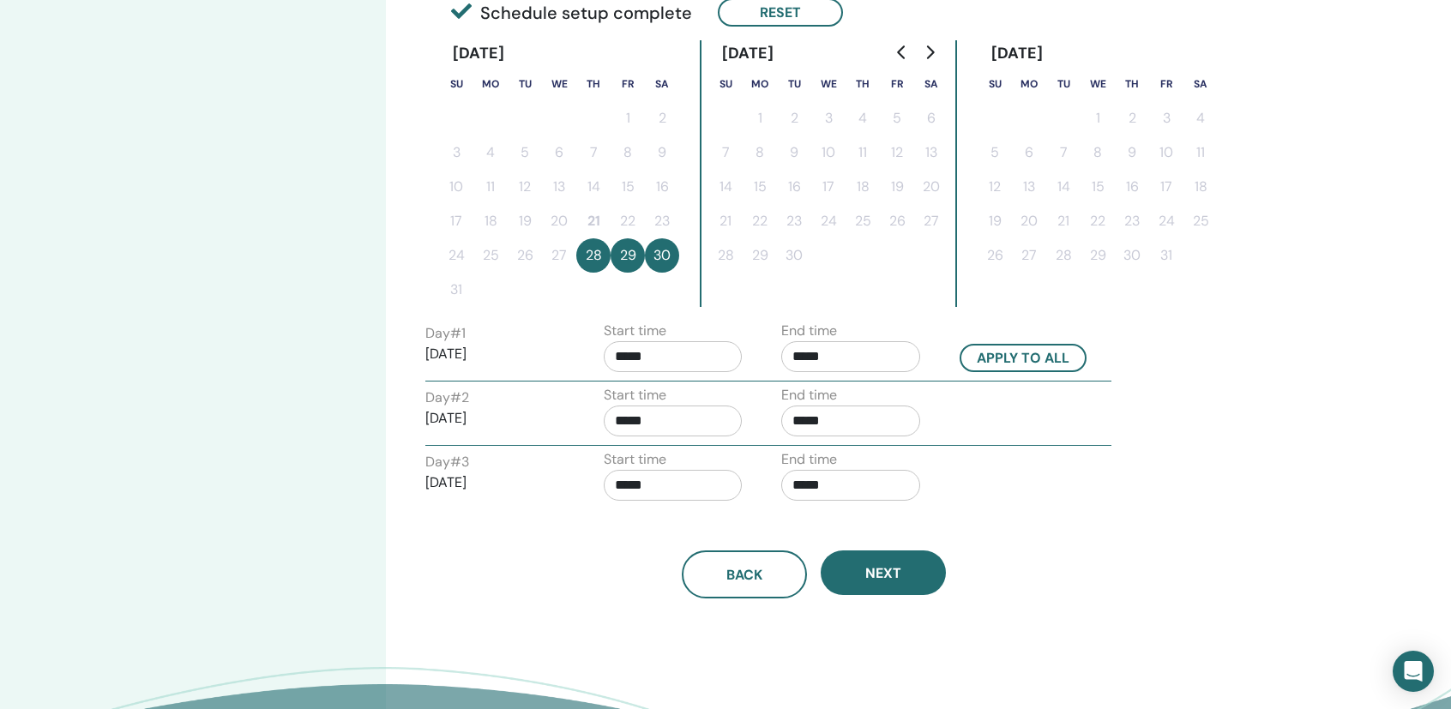
click at [659, 353] on input "*****" at bounding box center [673, 356] width 139 height 31
click at [955, 473] on div "Day # 3 2025/08/30 Start time ***** End time *****" at bounding box center [769, 479] width 712 height 60
click at [895, 576] on span "Next" at bounding box center [883, 573] width 36 height 18
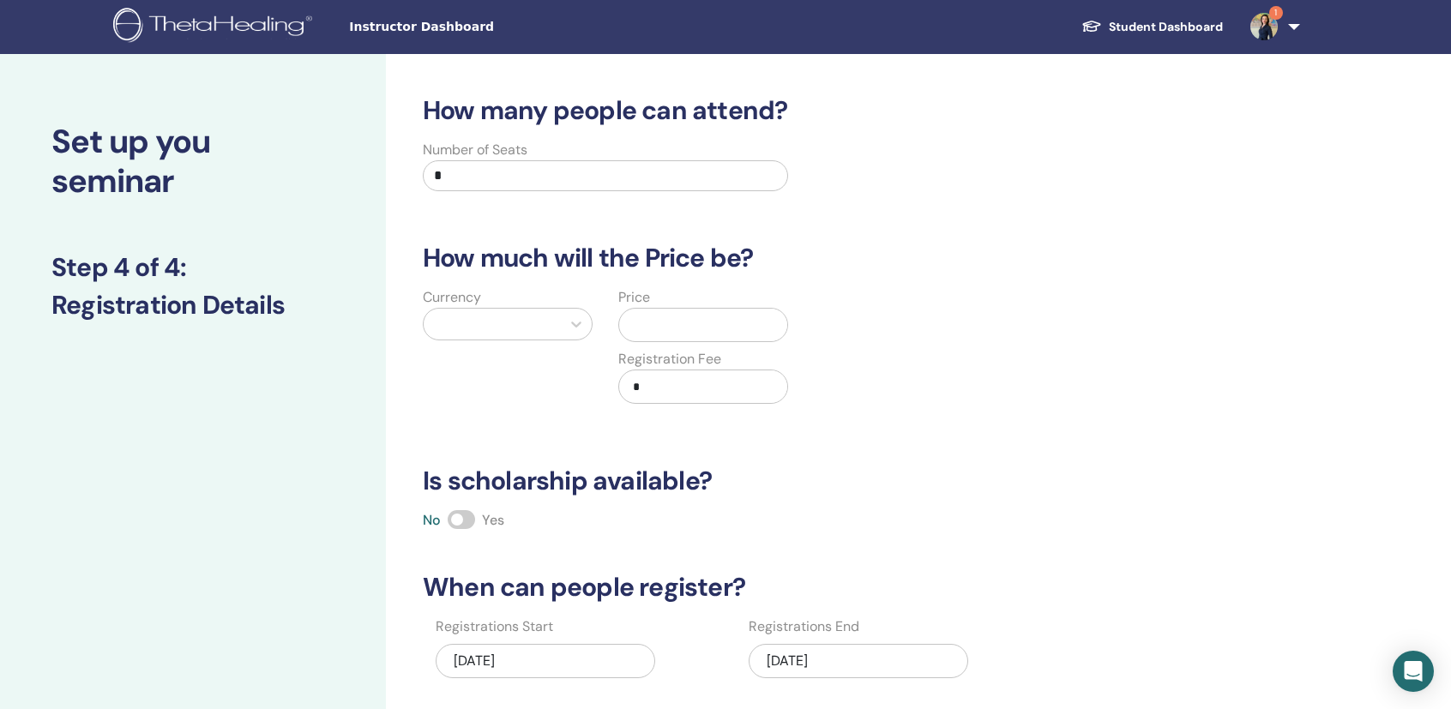
scroll to position [0, 0]
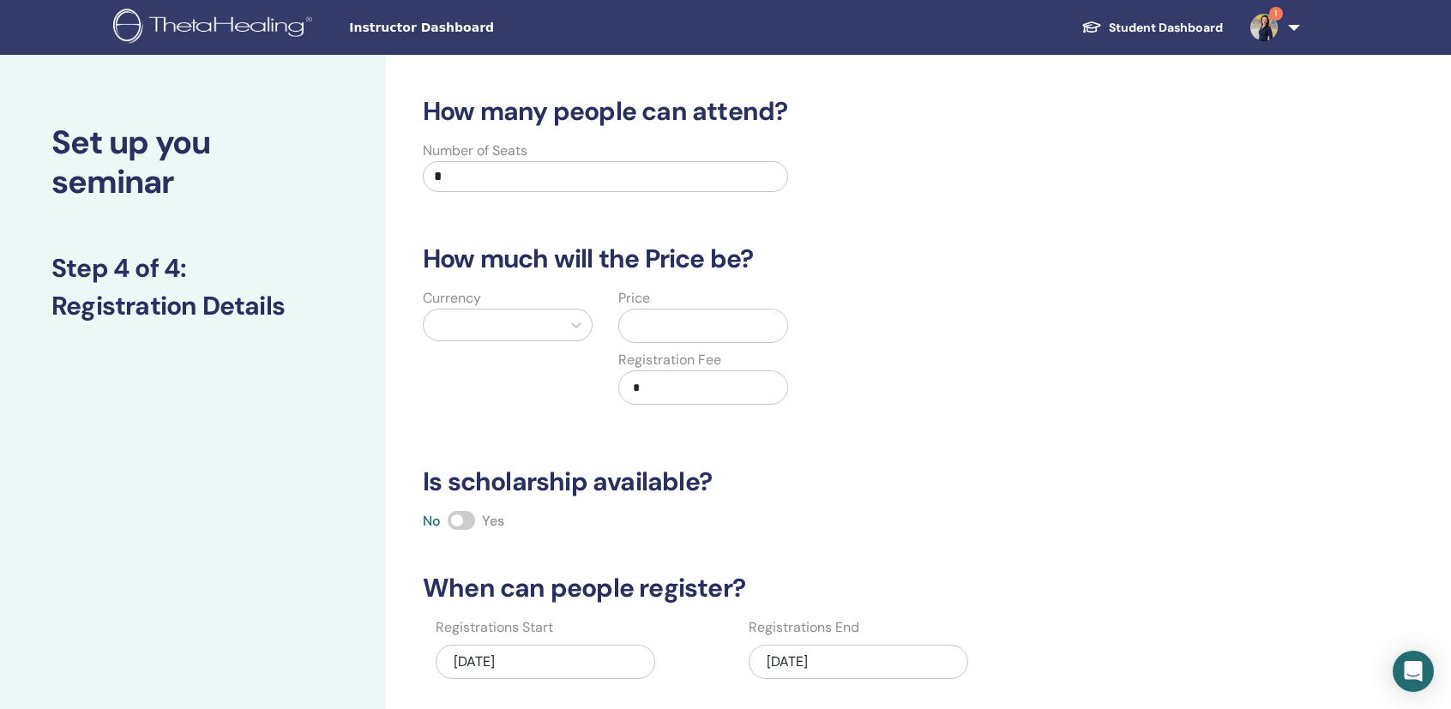
click at [498, 178] on input "*" at bounding box center [605, 176] width 365 height 31
type input "*"
click at [584, 326] on div at bounding box center [576, 325] width 31 height 31
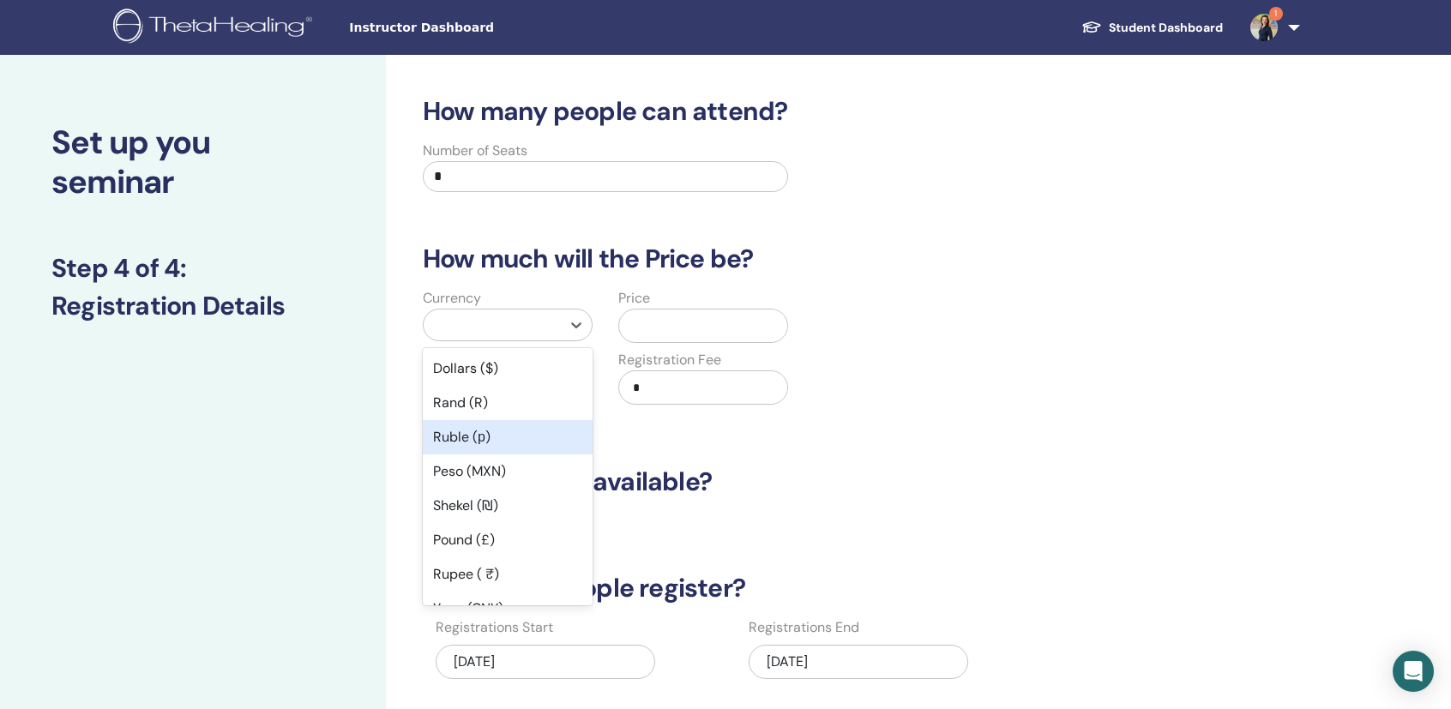
click at [509, 433] on div "Ruble (р)" at bounding box center [508, 437] width 170 height 34
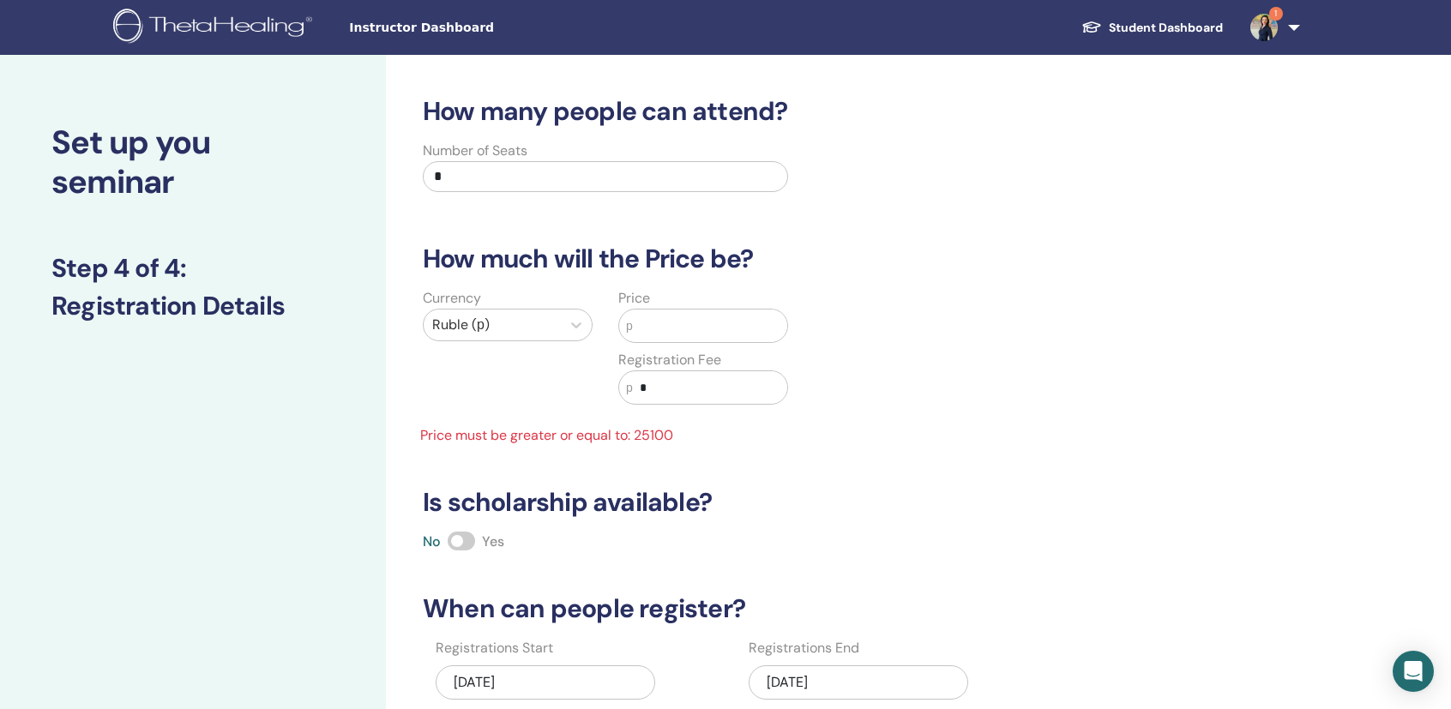
click at [681, 323] on input "text" at bounding box center [710, 326] width 154 height 33
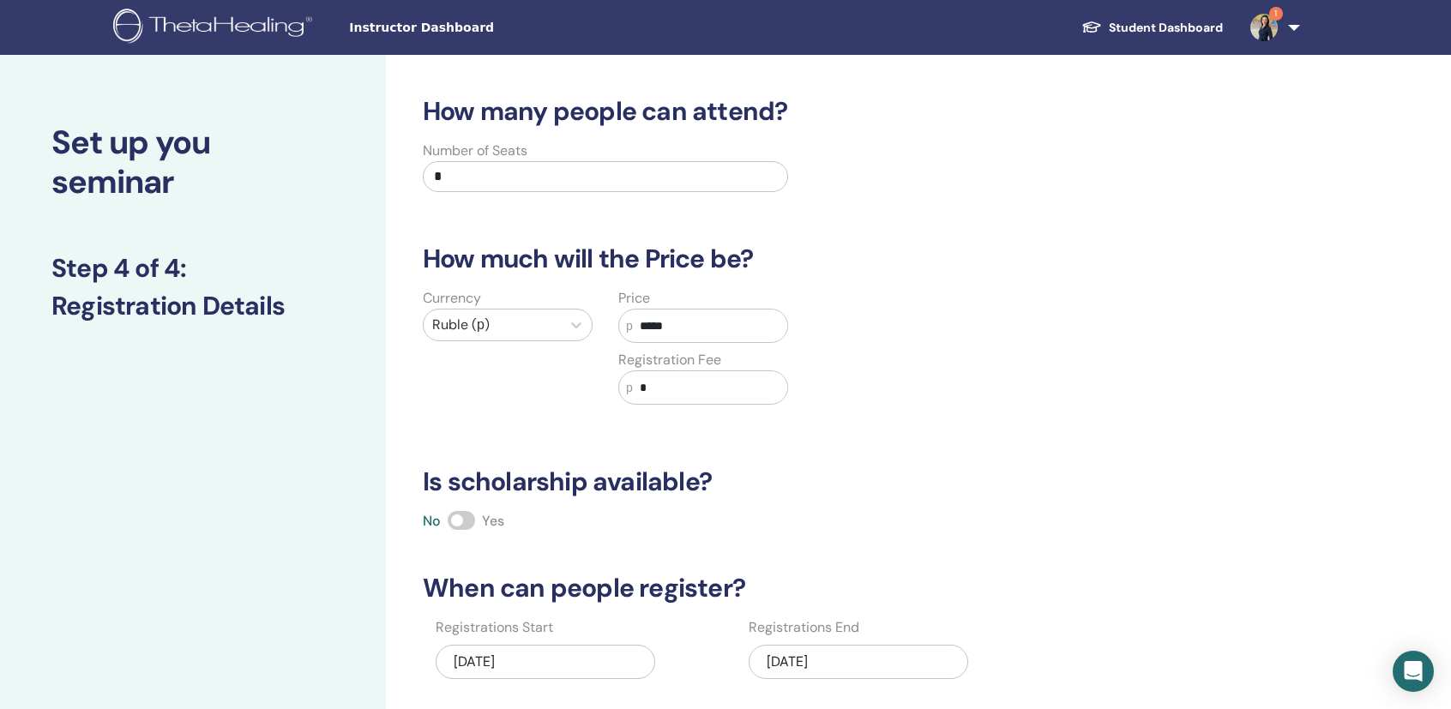
type input "*****"
click at [854, 467] on h3 "Is scholarship available?" at bounding box center [814, 482] width 803 height 31
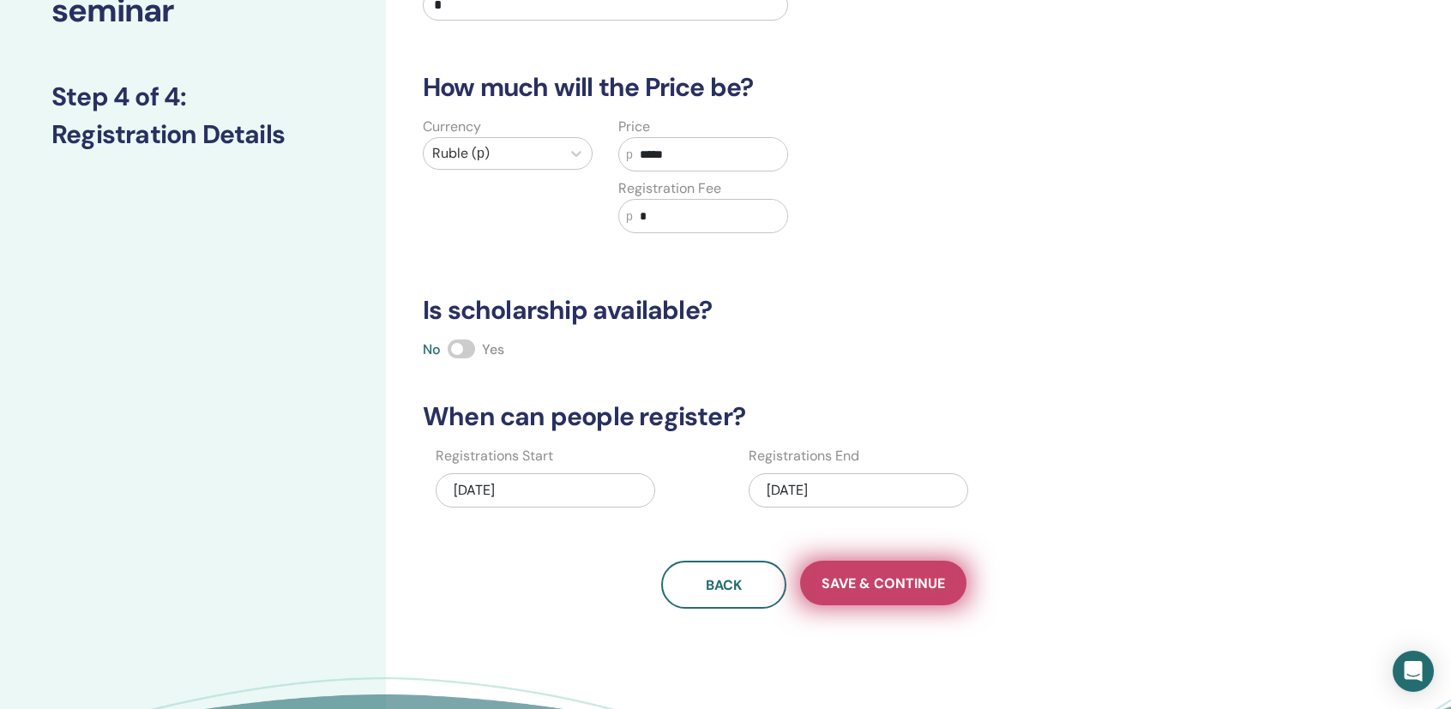
click at [900, 585] on span "Save & Continue" at bounding box center [884, 584] width 124 height 18
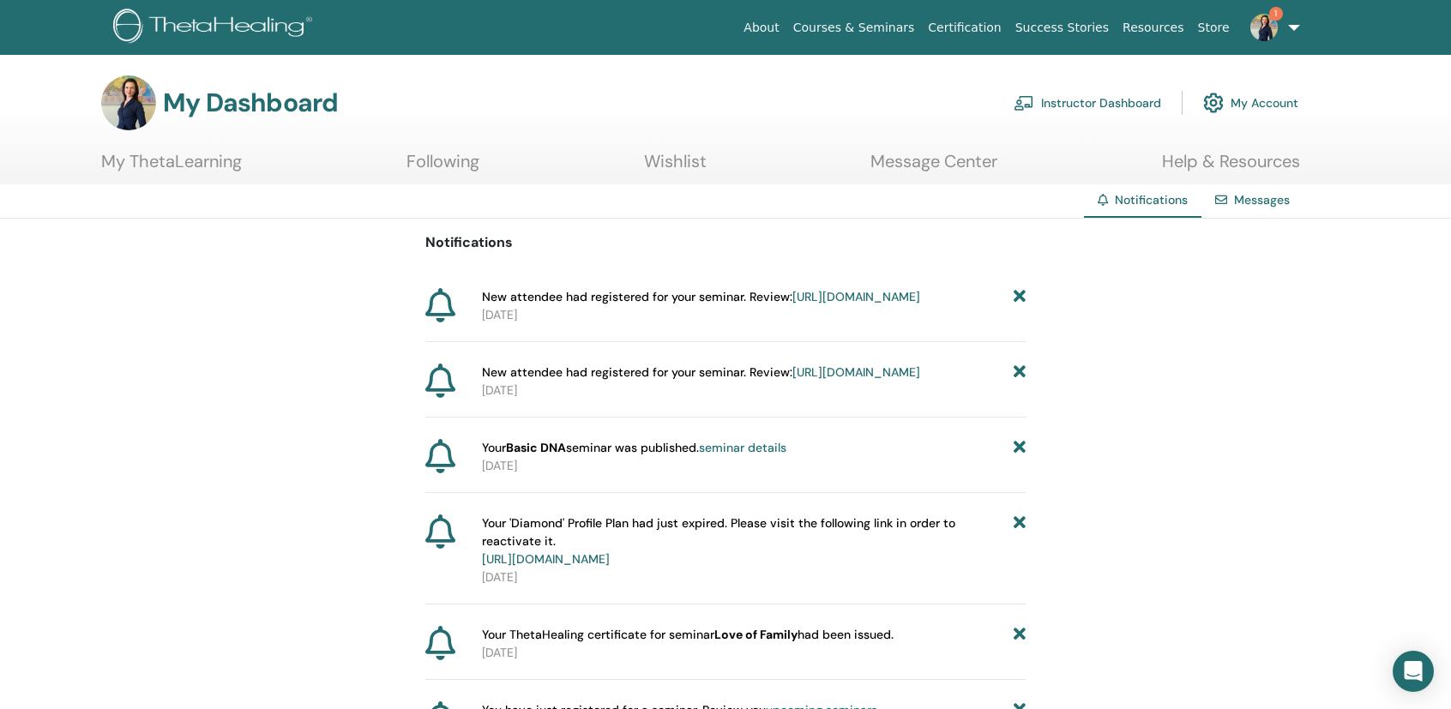
click at [818, 304] on link "https://member.thetahealing.com/instructor/seminar/374204/attendees" at bounding box center [857, 296] width 128 height 15
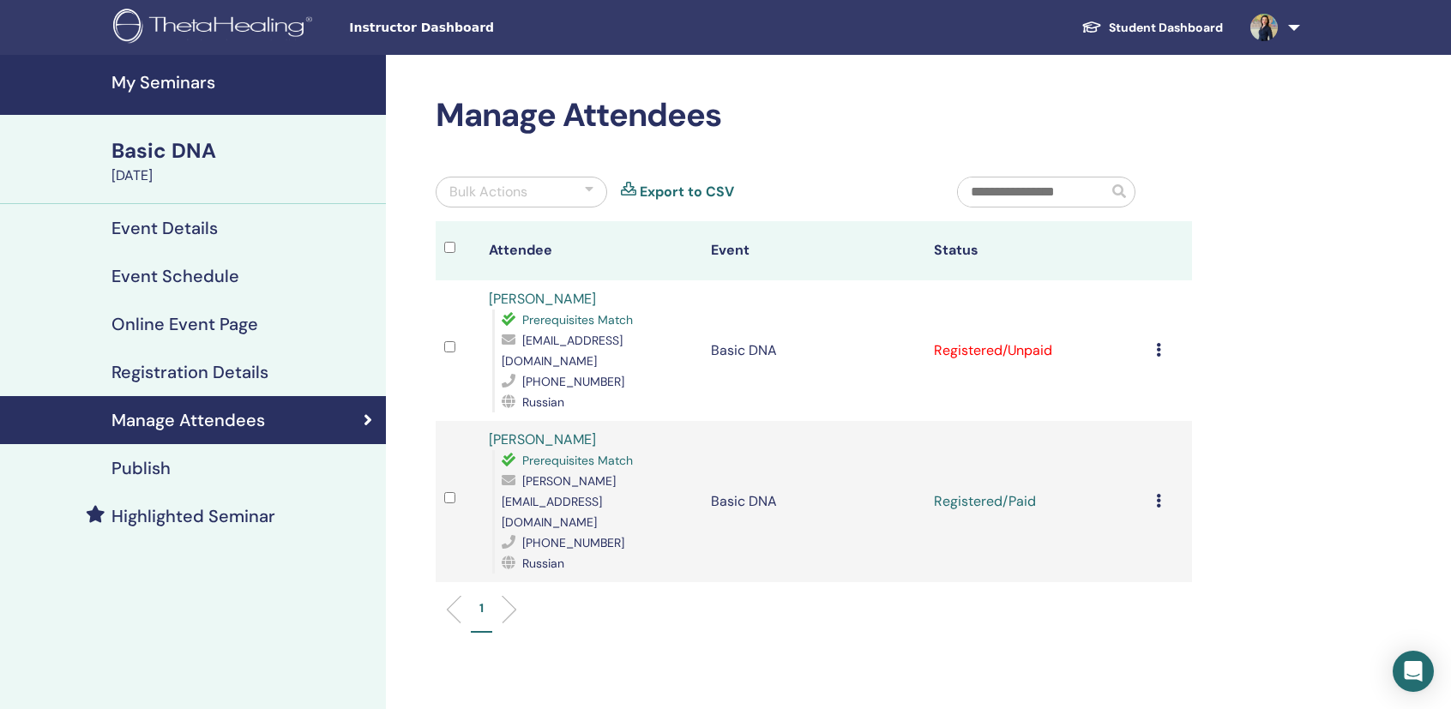
click at [1151, 338] on td "Cancel Registration Do not auto-certify Mark as Paid Mark as Unpaid Mark as Abs…" at bounding box center [1170, 350] width 45 height 141
click at [1154, 338] on td "Cancel Registration Do not auto-certify Mark as Paid Mark as Unpaid Mark as Abs…" at bounding box center [1170, 350] width 45 height 141
click at [1159, 343] on icon at bounding box center [1158, 350] width 5 height 14
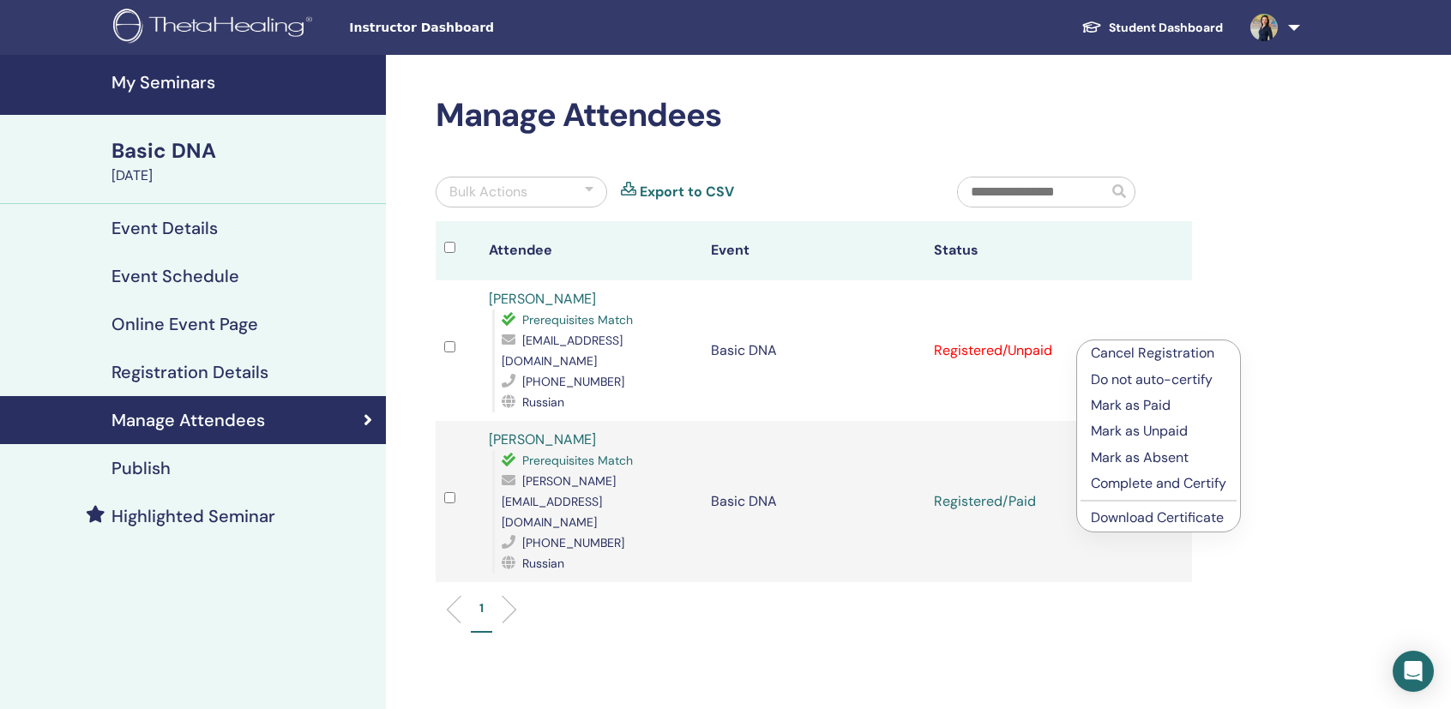
click at [1127, 406] on p "Mark as Paid" at bounding box center [1159, 405] width 136 height 21
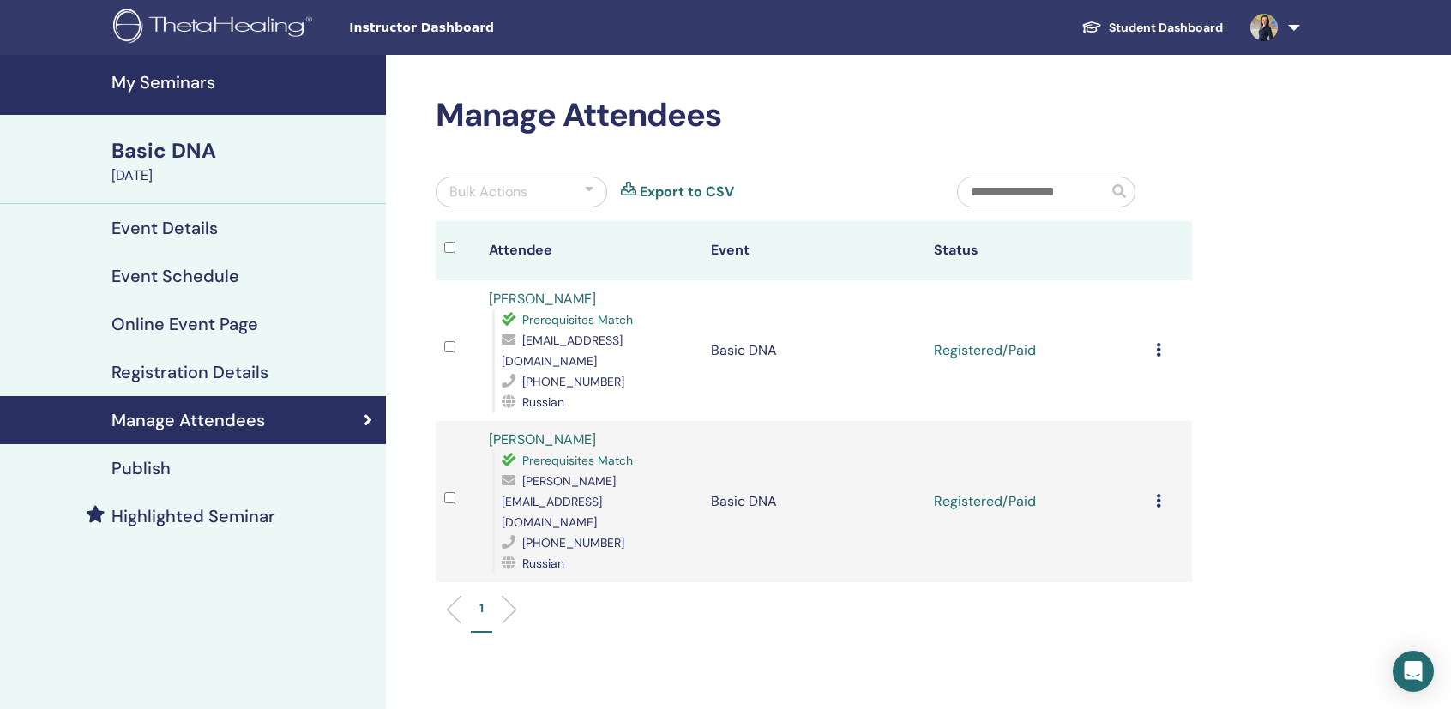
click at [150, 87] on h4 "My Seminars" at bounding box center [244, 82] width 264 height 21
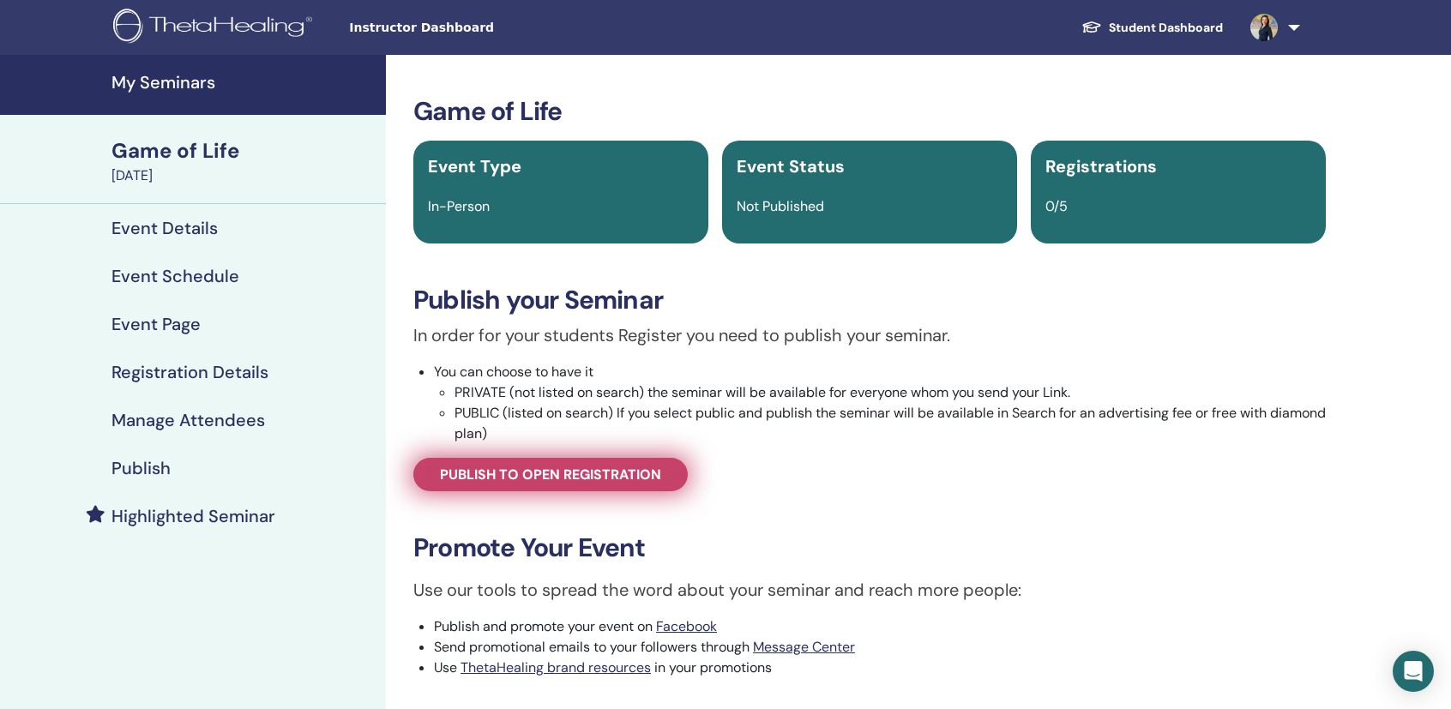
click at [643, 475] on span "Publish to open registration" at bounding box center [550, 475] width 221 height 18
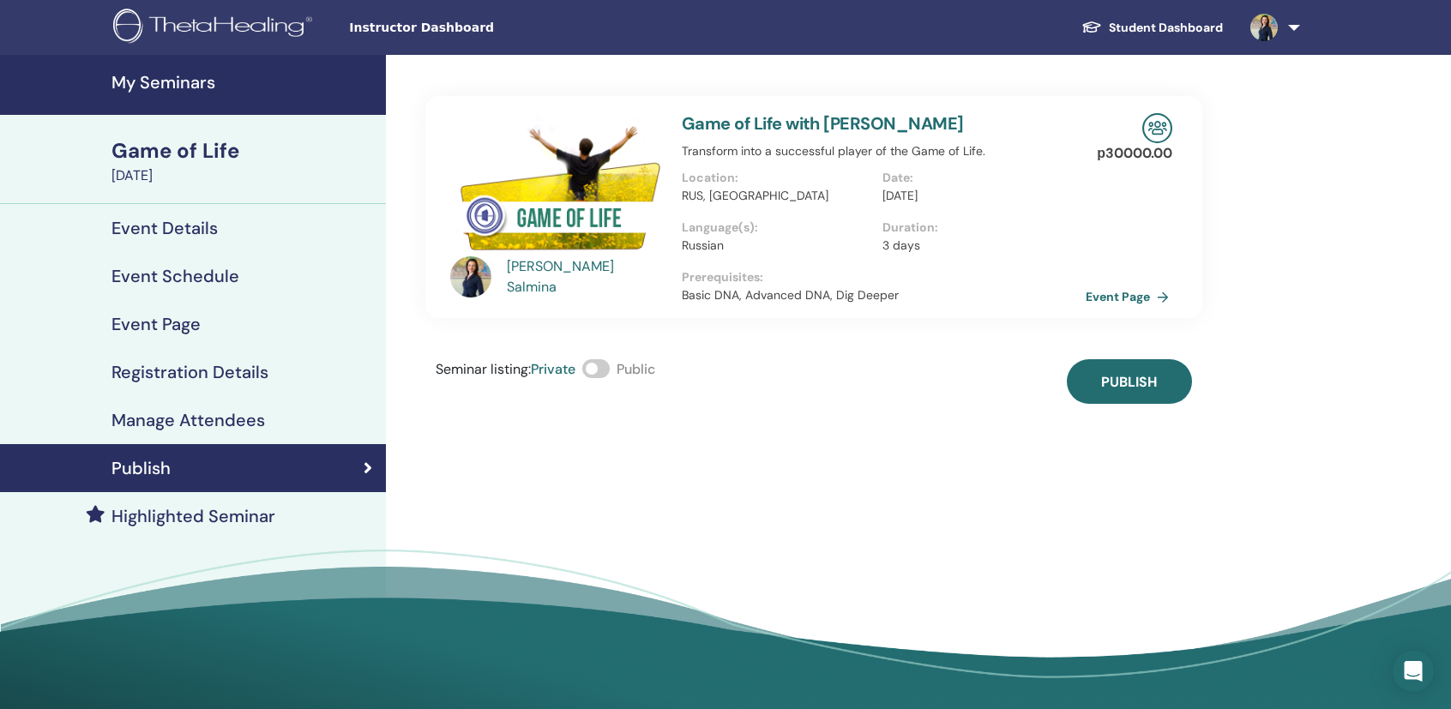
click at [1136, 302] on link "Event Page" at bounding box center [1131, 297] width 90 height 26
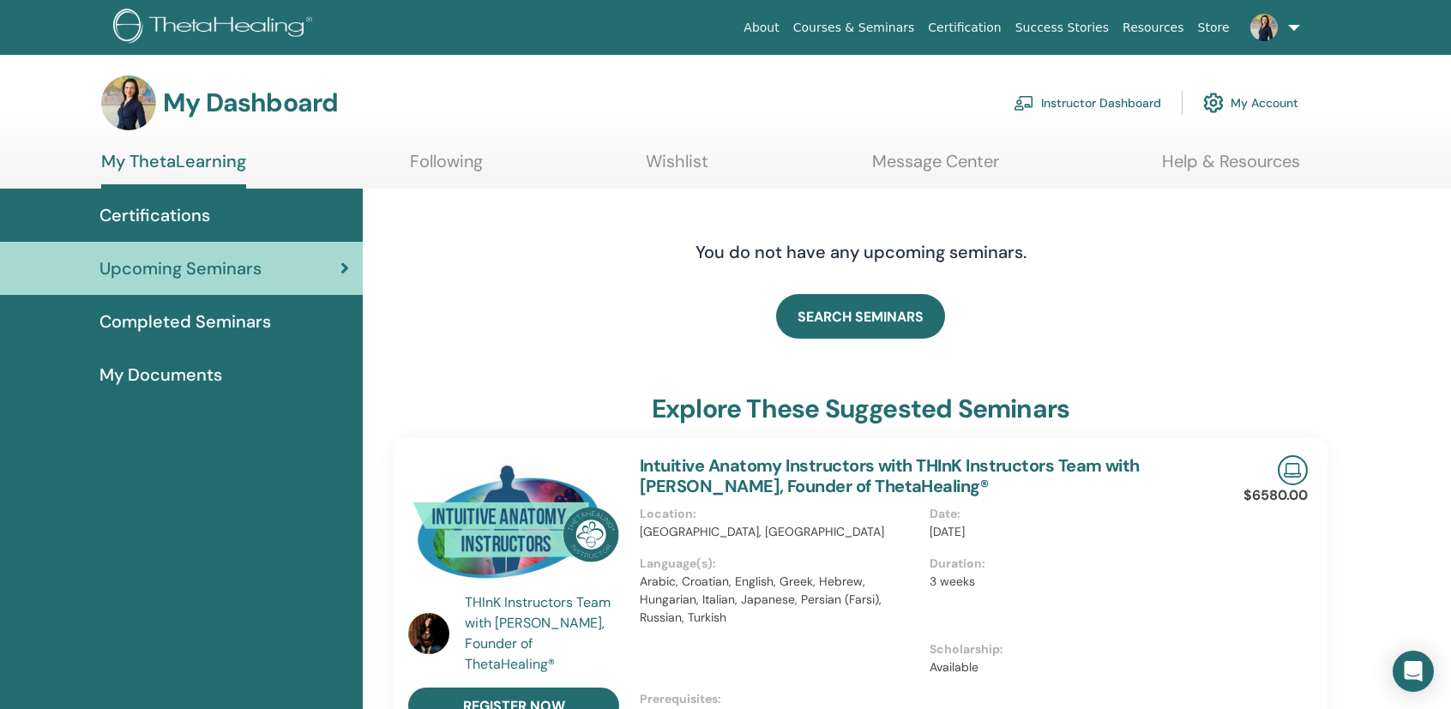
click at [1052, 93] on link "Instructor Dashboard" at bounding box center [1088, 103] width 148 height 38
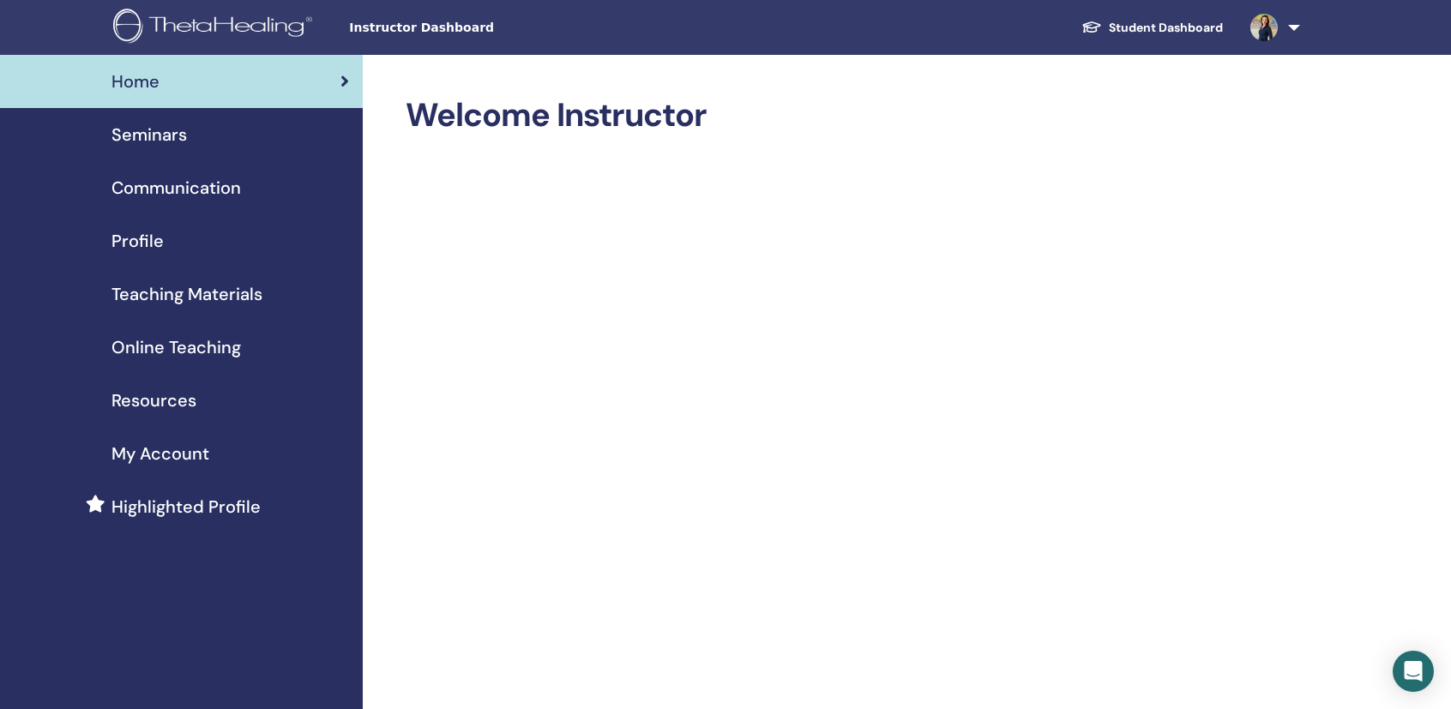
click at [156, 130] on span "Seminars" at bounding box center [149, 135] width 75 height 26
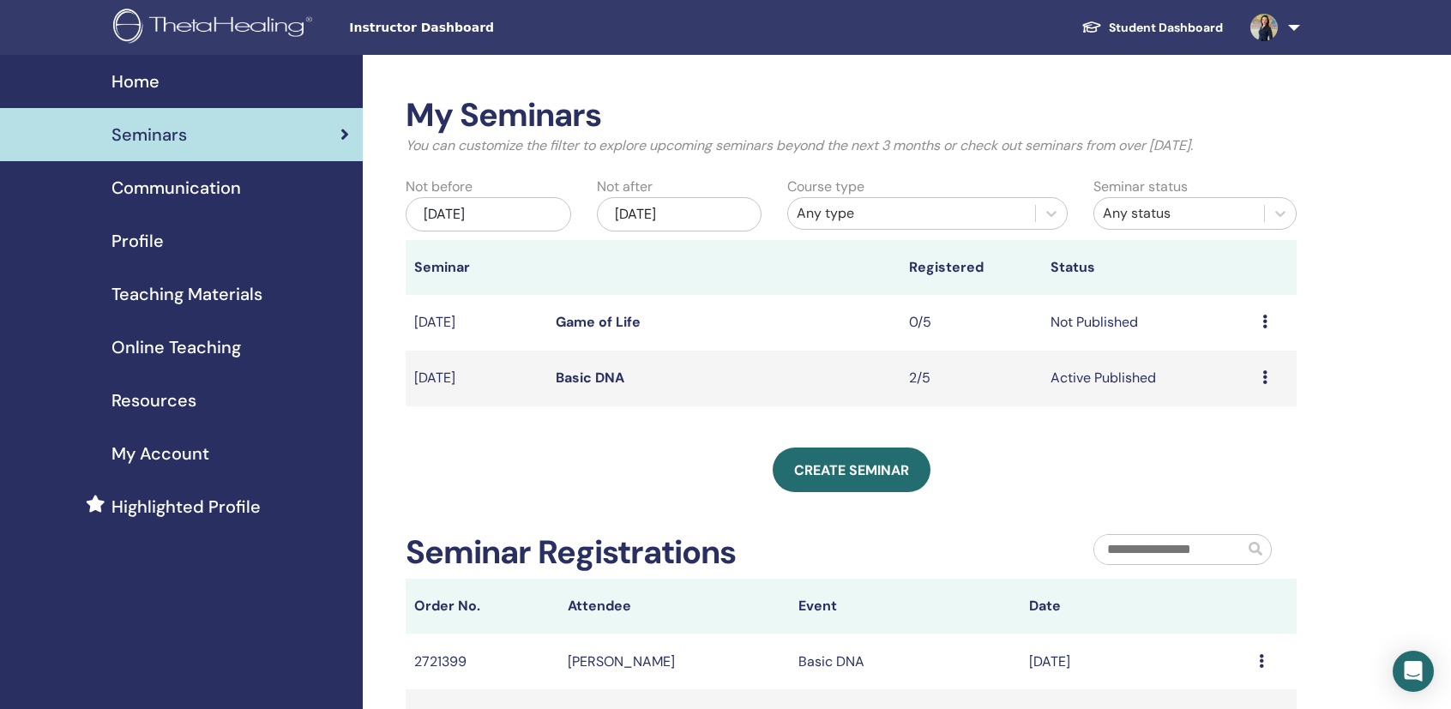
click at [578, 319] on link "Game of Life" at bounding box center [598, 322] width 85 height 18
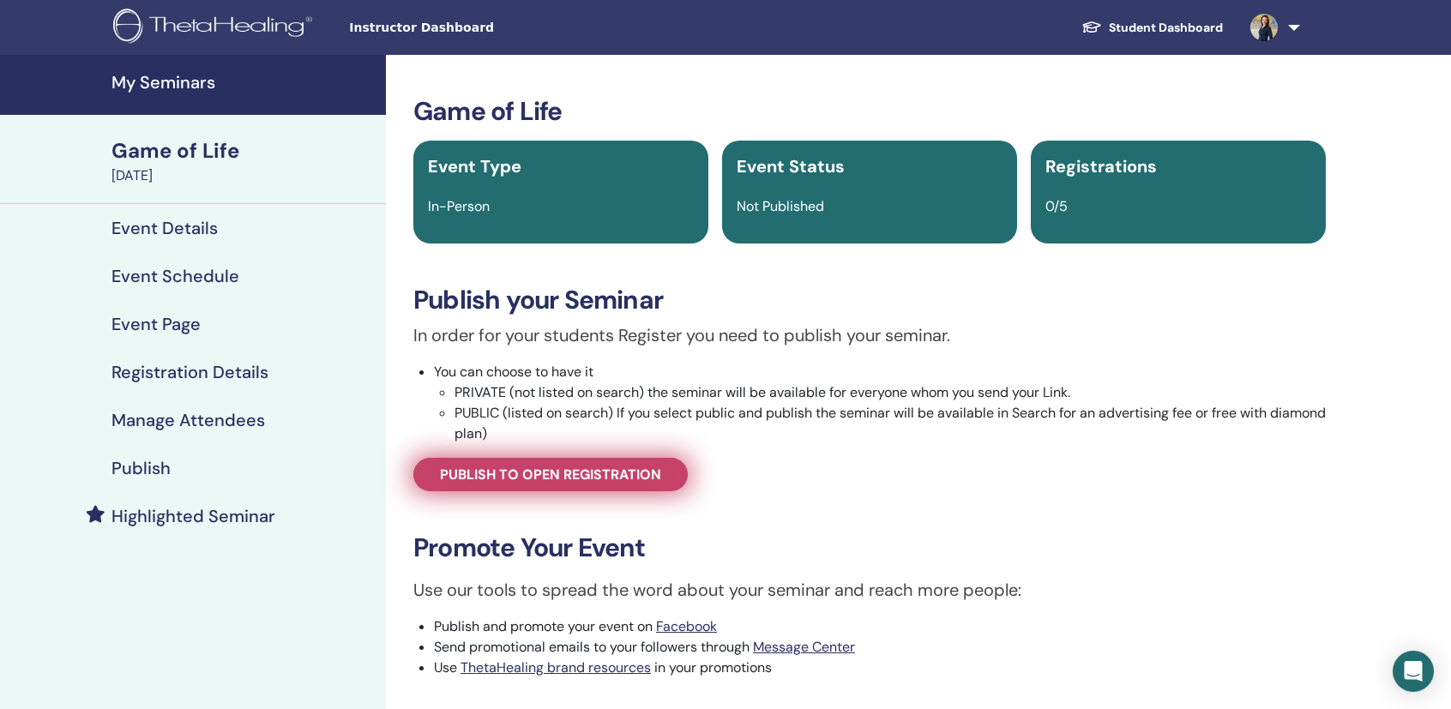
click at [636, 472] on span "Publish to open registration" at bounding box center [550, 475] width 221 height 18
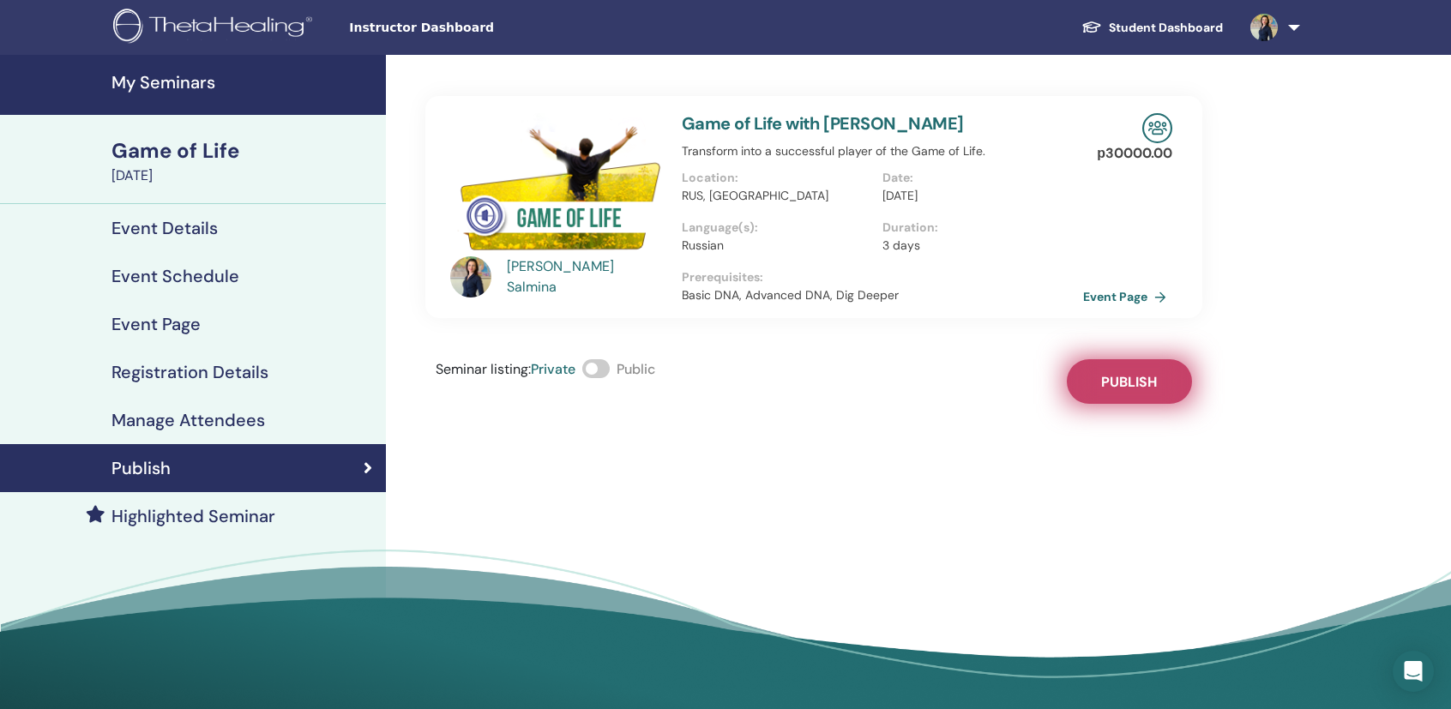
click at [1106, 367] on button "Publish" at bounding box center [1129, 381] width 125 height 45
click at [1117, 292] on link "Event Page" at bounding box center [1131, 297] width 90 height 26
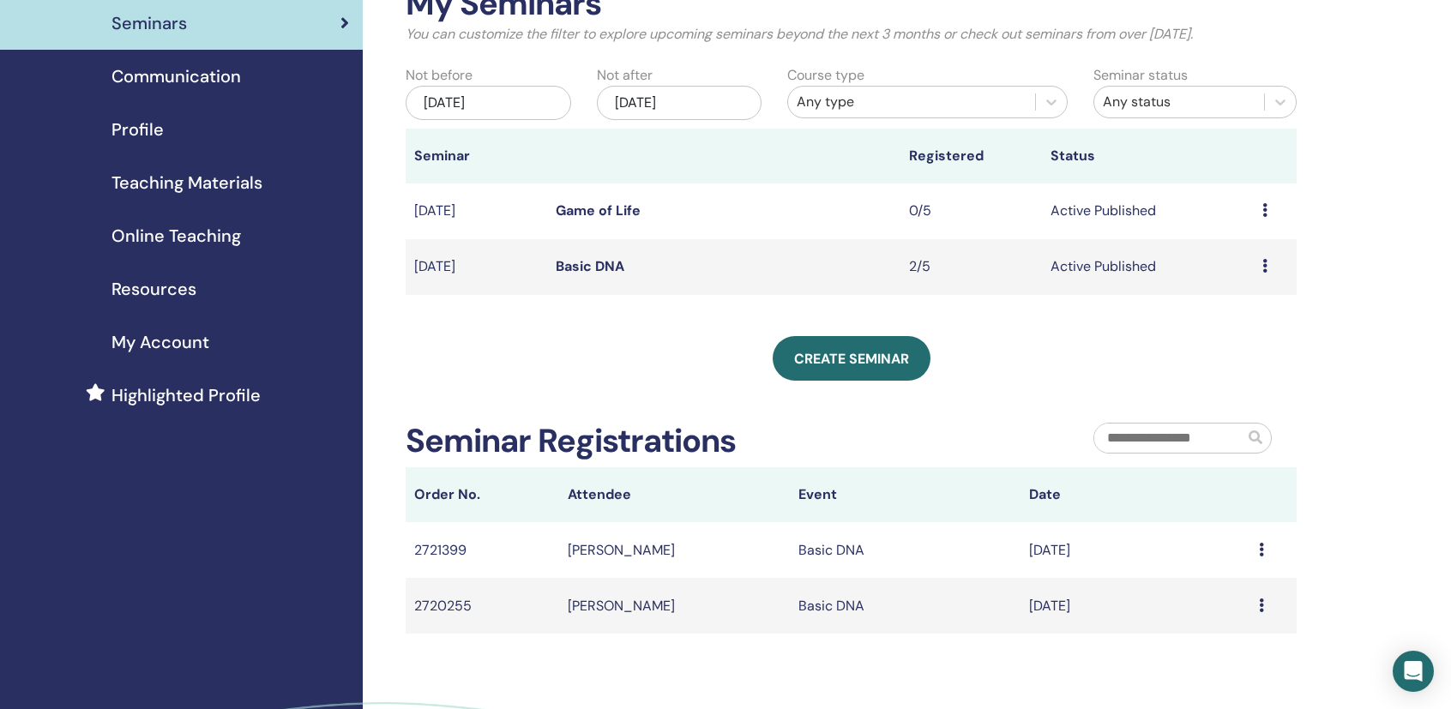
scroll to position [172, 0]
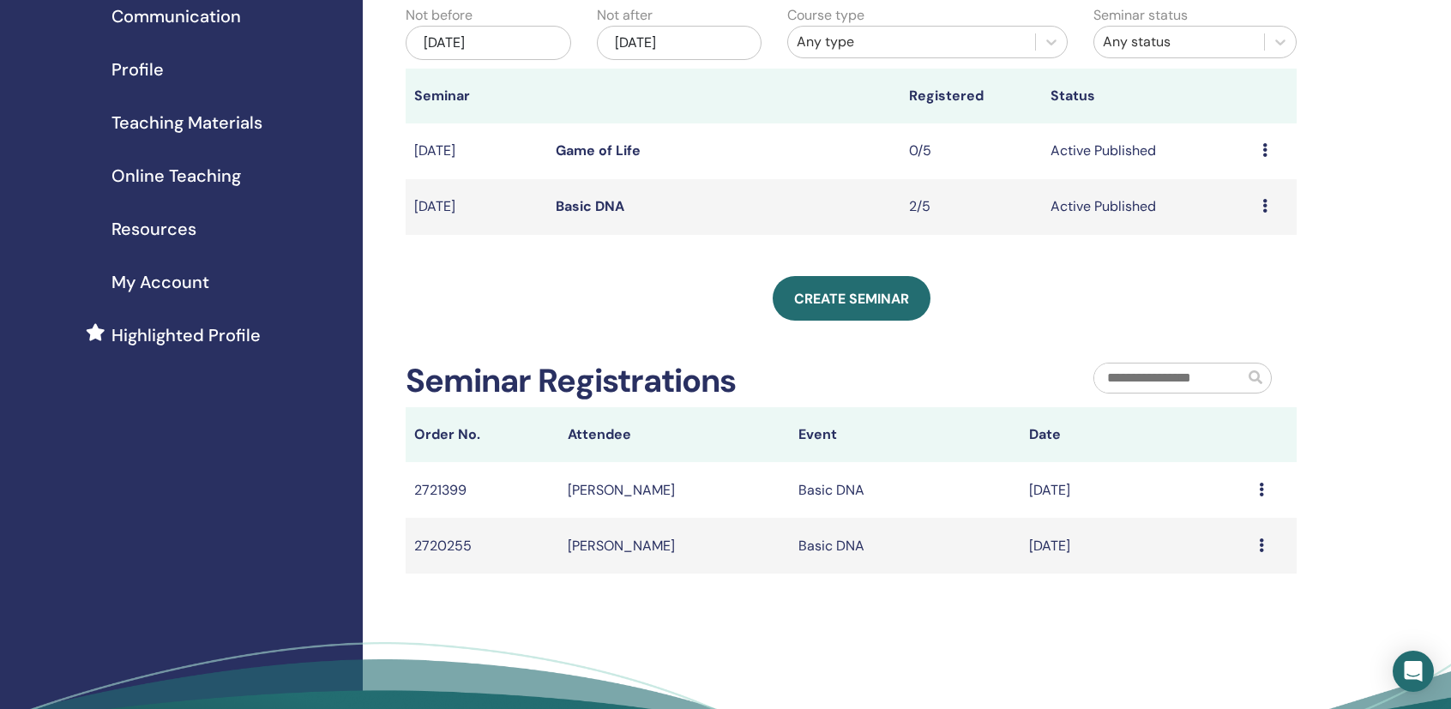
click at [1264, 150] on icon at bounding box center [1265, 150] width 5 height 14
